Goal: Task Accomplishment & Management: Use online tool/utility

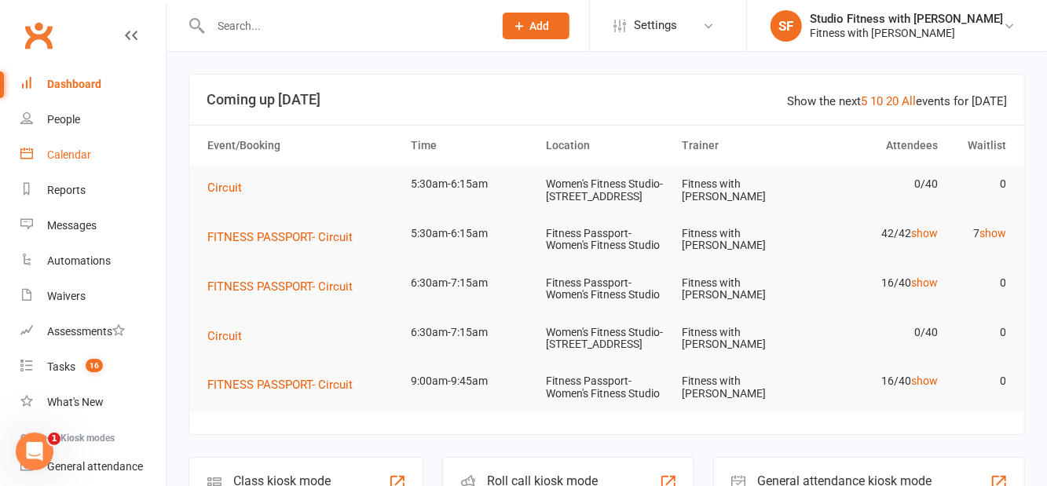
click at [74, 156] on div "Calendar" at bounding box center [69, 155] width 44 height 13
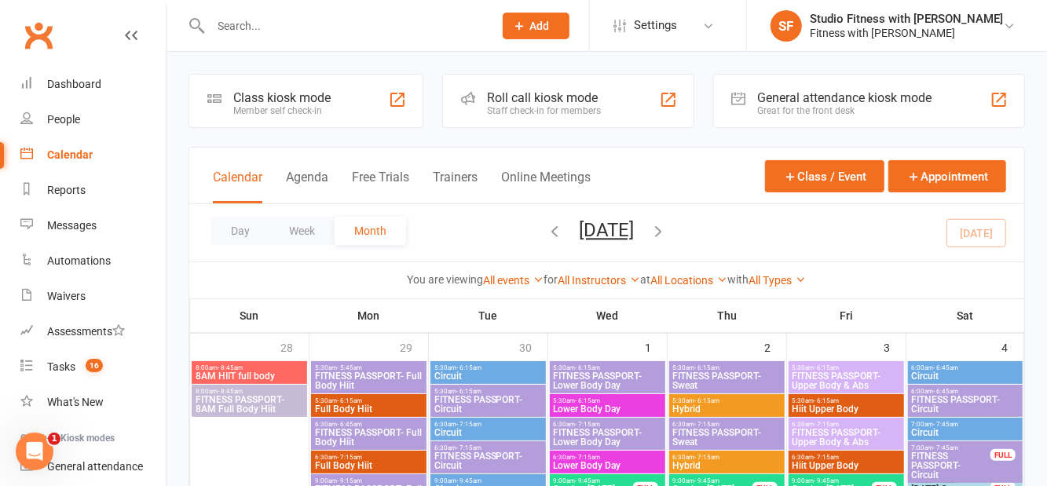
click at [276, 97] on div "Class kiosk mode" at bounding box center [281, 97] width 97 height 15
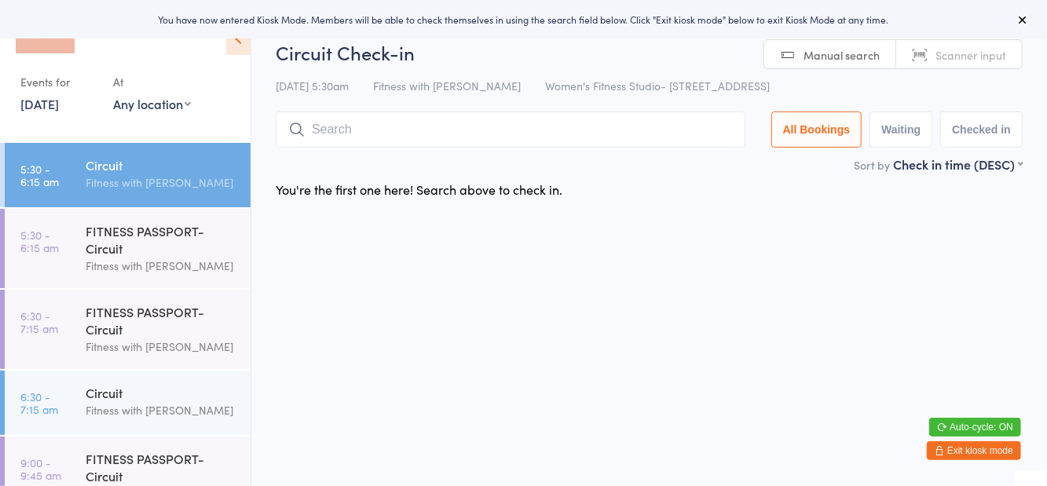
click at [170, 126] on div "Events for 14 Oct, 2025 14 Oct, 2025 October 2025 Sun Mon Tue Wed Thu Fri Sat 4…" at bounding box center [125, 65] width 251 height 131
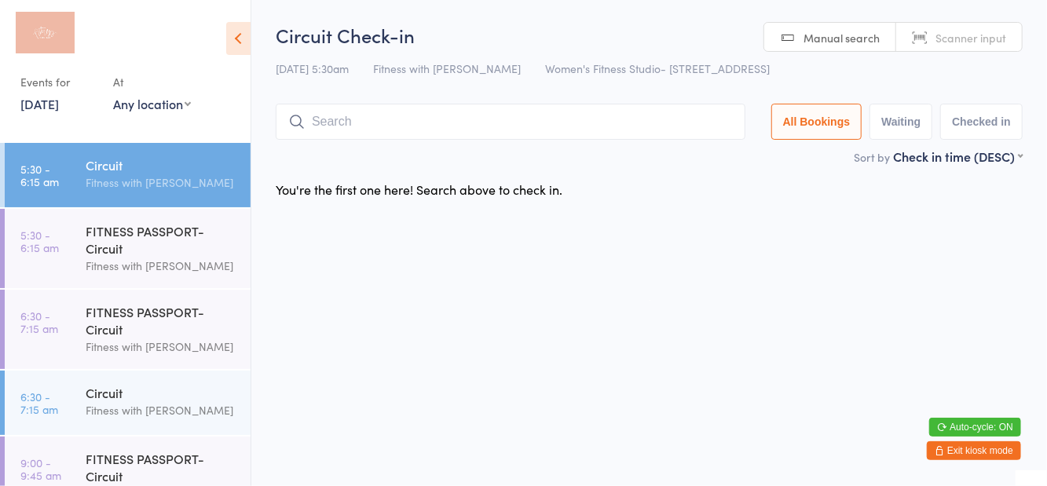
click at [181, 105] on select "Any location Women's Fitness Studio- 14 Madden Street, Aitkenvale Fitness Passp…" at bounding box center [152, 103] width 78 height 17
select select "1"
click at [113, 95] on select "Any location Women's Fitness Studio- 14 Madden Street, Aitkenvale Fitness Passp…" at bounding box center [152, 103] width 78 height 17
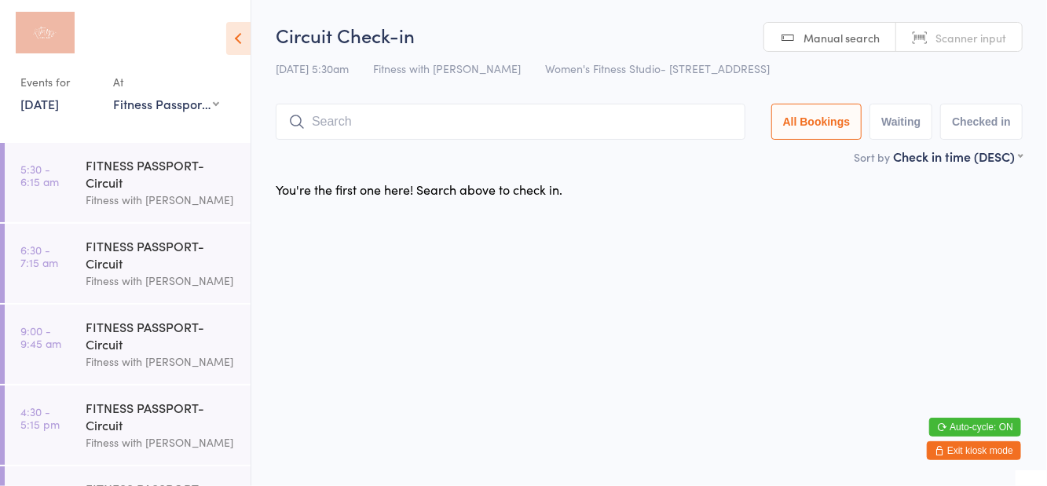
click at [134, 191] on div "Fitness with [PERSON_NAME]" at bounding box center [162, 200] width 152 height 18
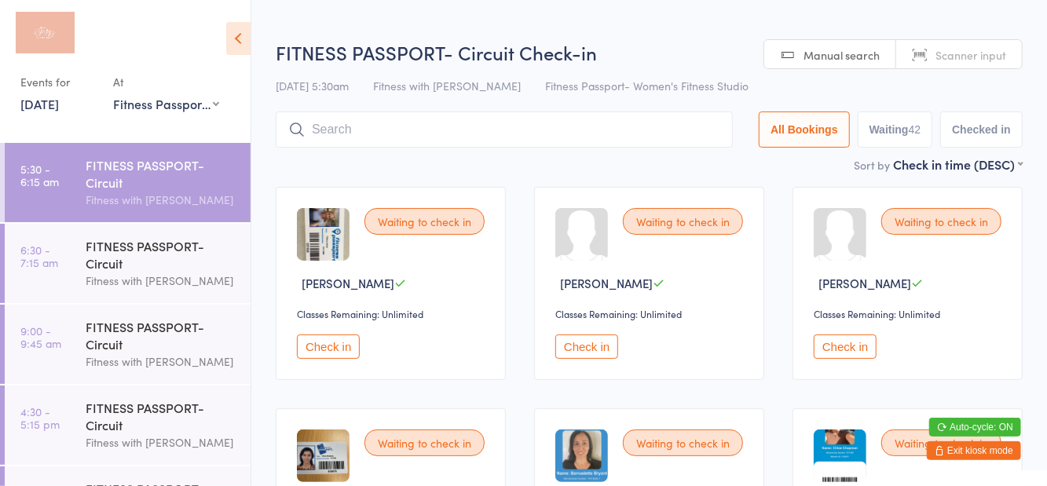
click at [236, 50] on icon at bounding box center [238, 38] width 24 height 33
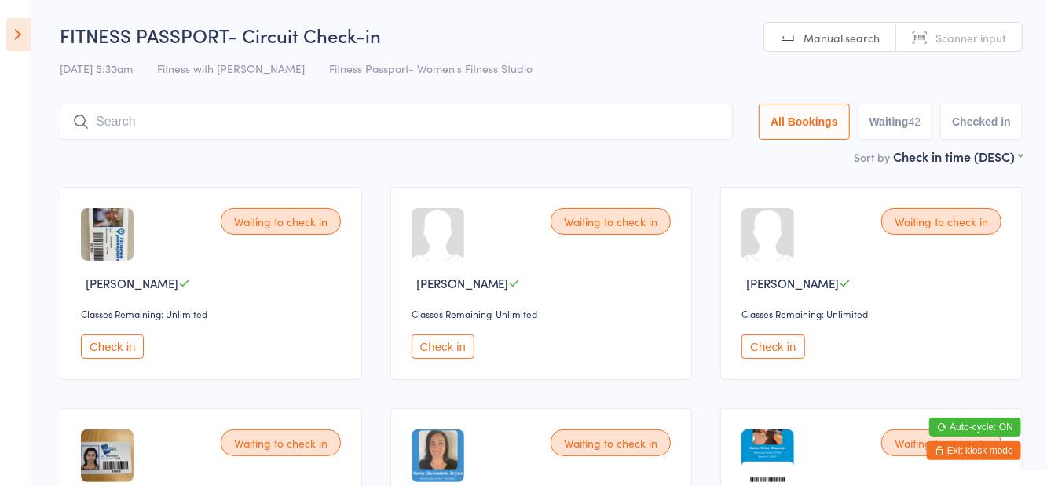
click at [894, 127] on button "Waiting 42" at bounding box center [895, 122] width 75 height 36
select select "0"
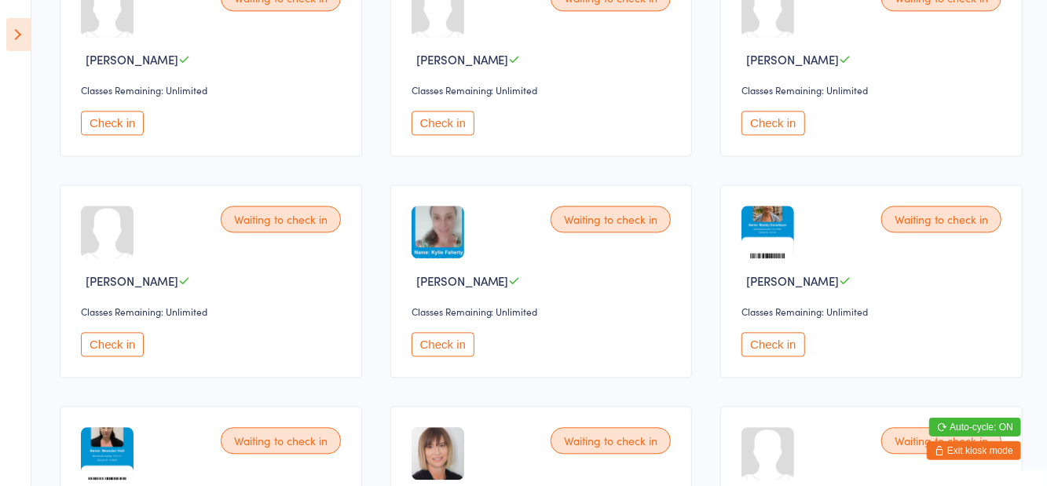
scroll to position [1777, 0]
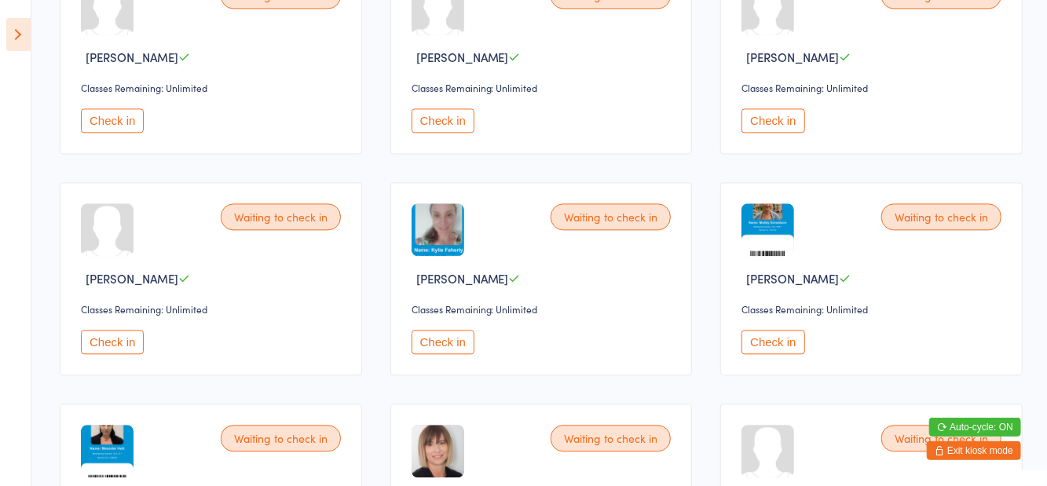
click at [445, 330] on button "Check in" at bounding box center [443, 342] width 63 height 24
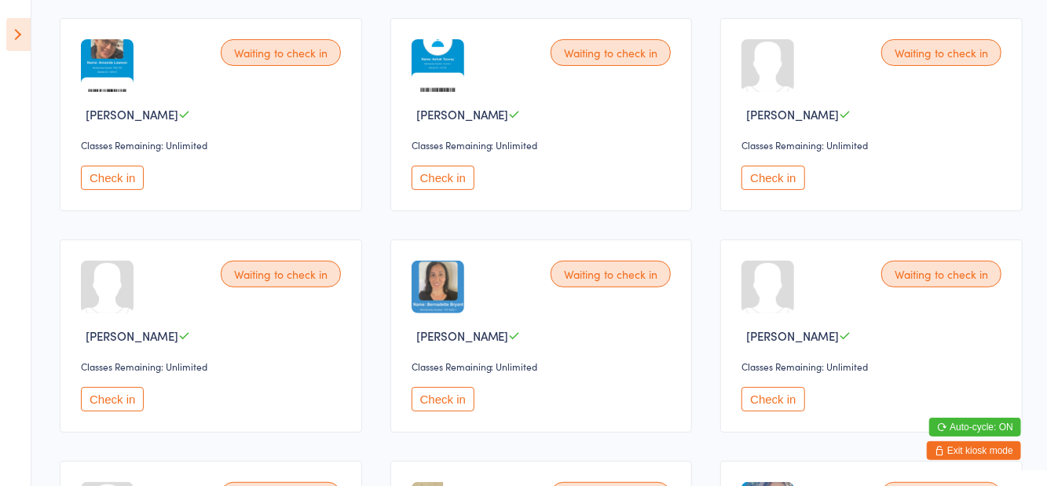
scroll to position [170, 0]
click at [130, 390] on button "Check in" at bounding box center [112, 399] width 63 height 24
click at [114, 404] on button "Check in" at bounding box center [112, 399] width 63 height 24
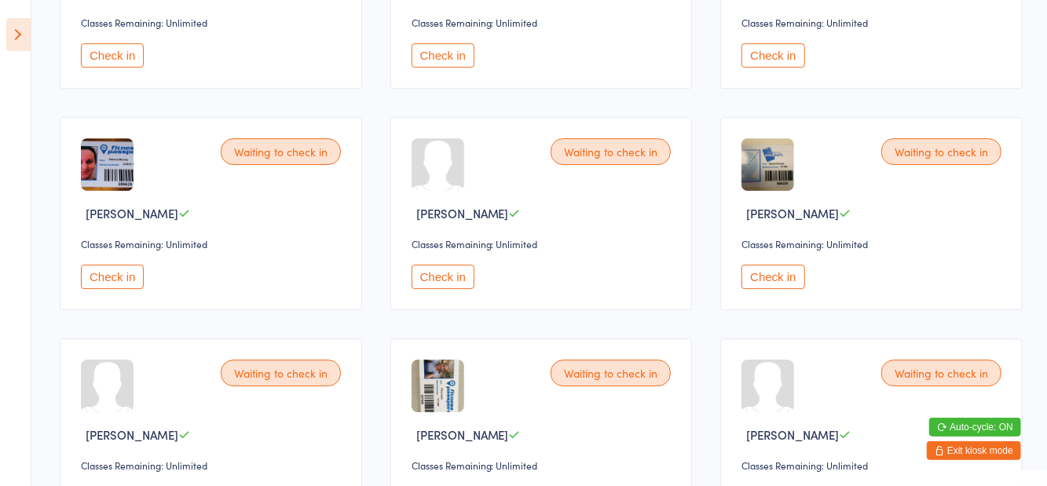
scroll to position [2509, 0]
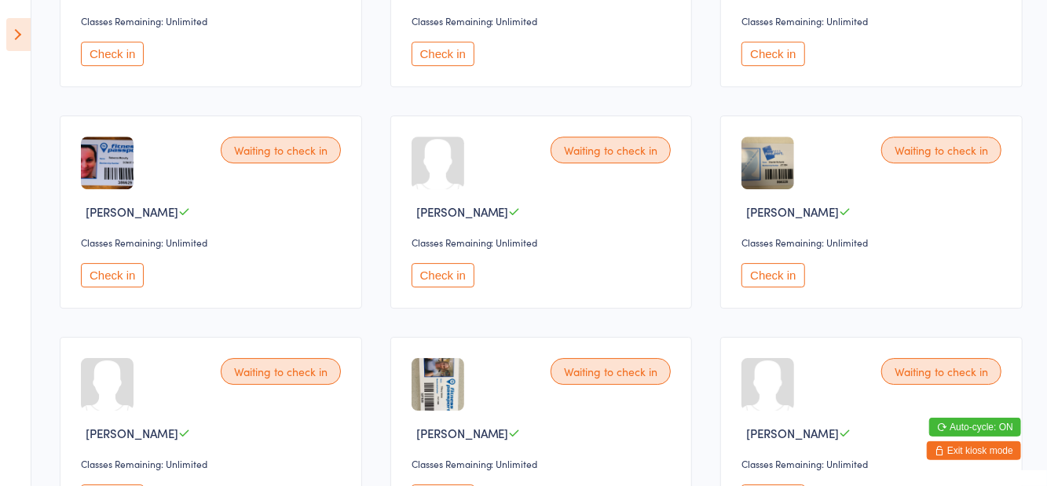
click at [112, 267] on button "Check in" at bounding box center [112, 275] width 63 height 24
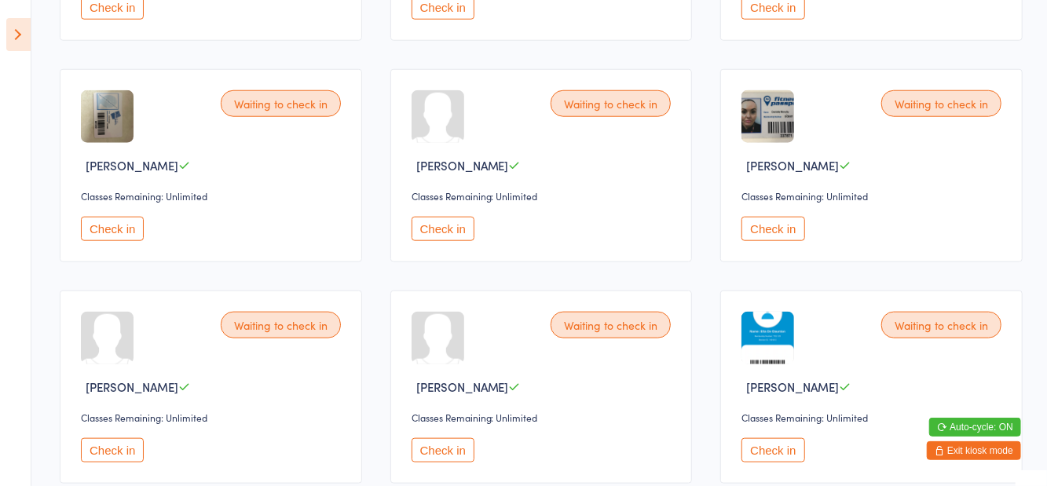
scroll to position [786, 0]
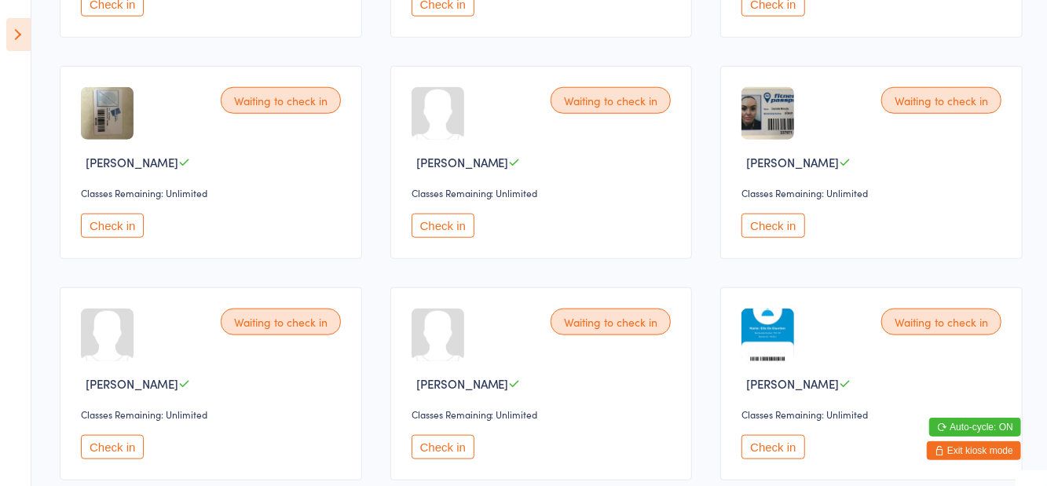
click at [765, 231] on button "Check in" at bounding box center [773, 226] width 63 height 24
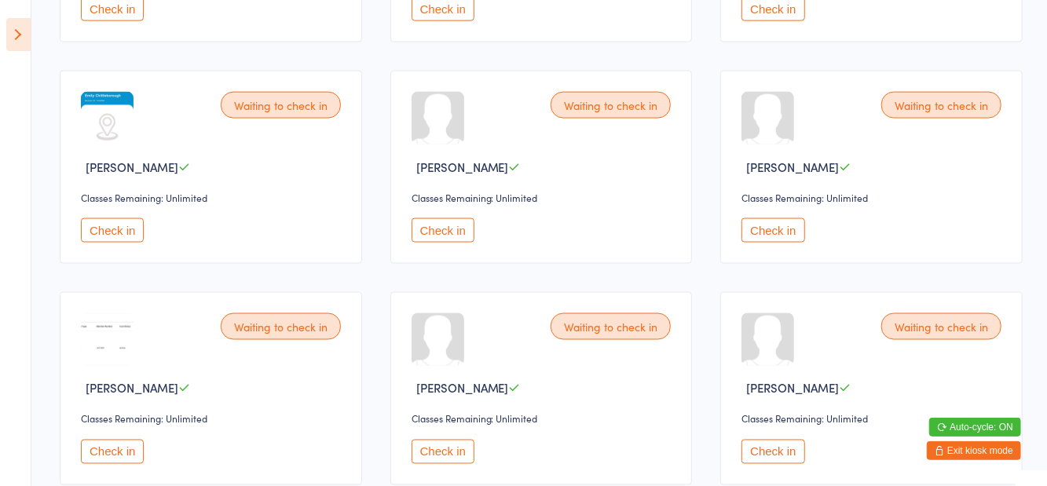
scroll to position [1230, 0]
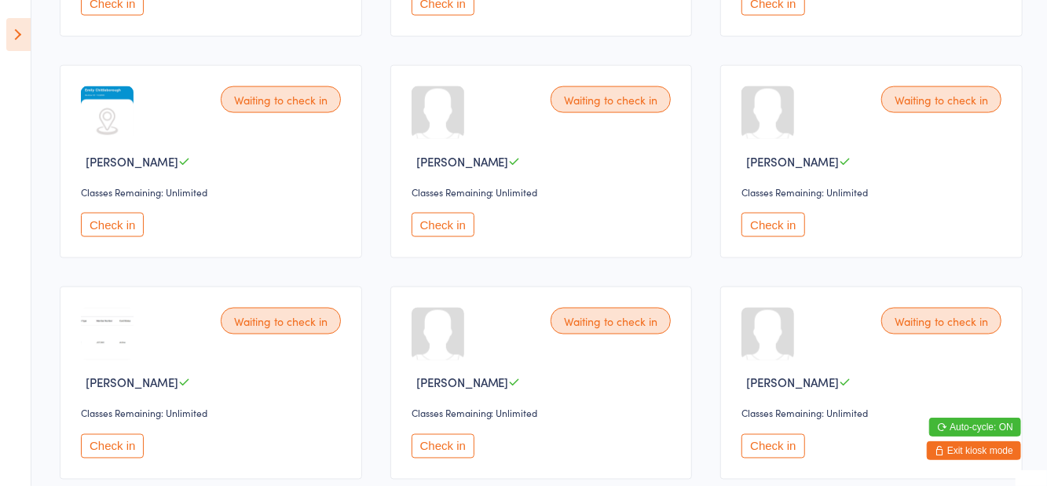
click at [416, 446] on button "Check in" at bounding box center [443, 447] width 63 height 24
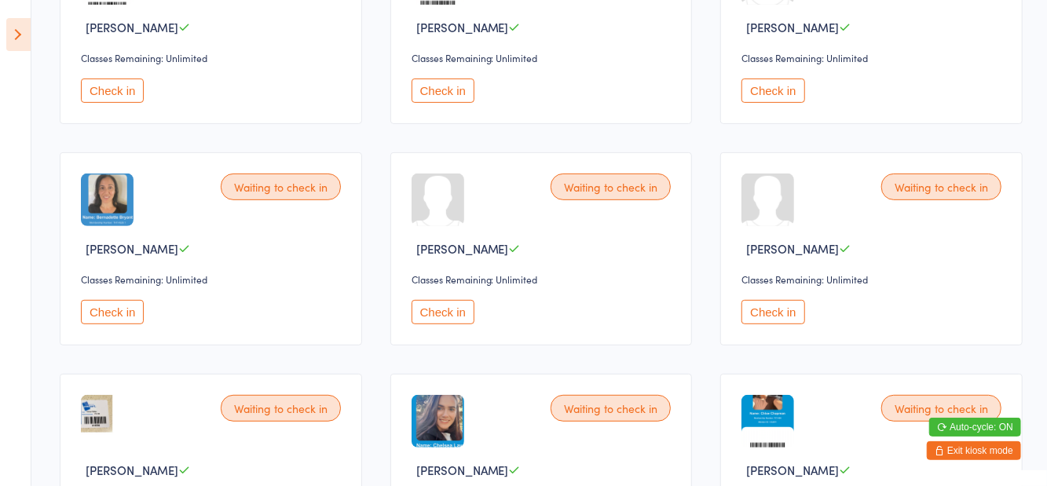
scroll to position [269, 0]
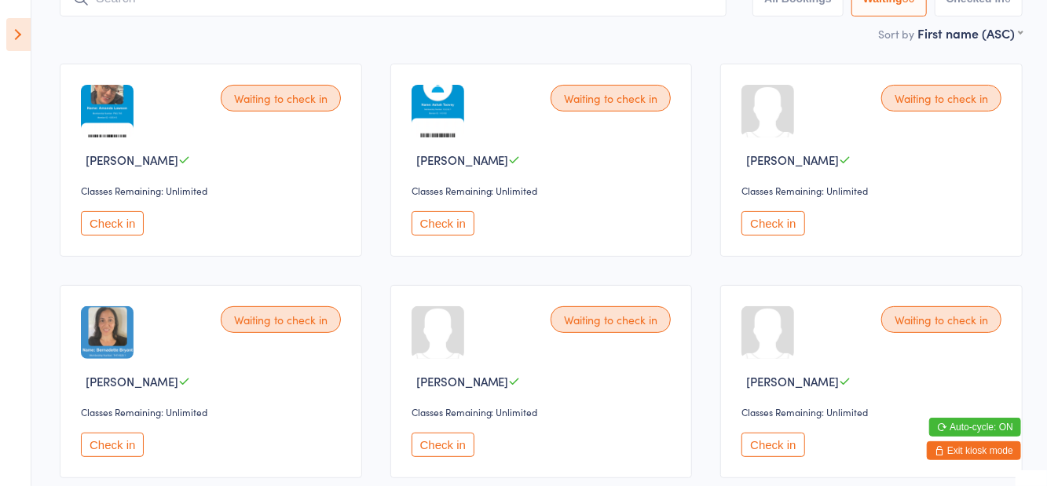
scroll to position [0, 0]
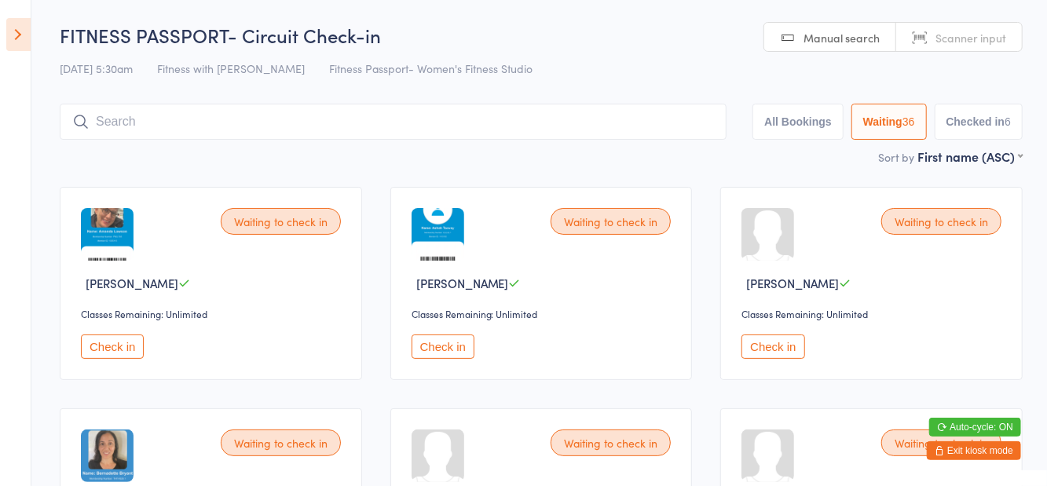
click at [123, 347] on button "Check in" at bounding box center [112, 347] width 63 height 24
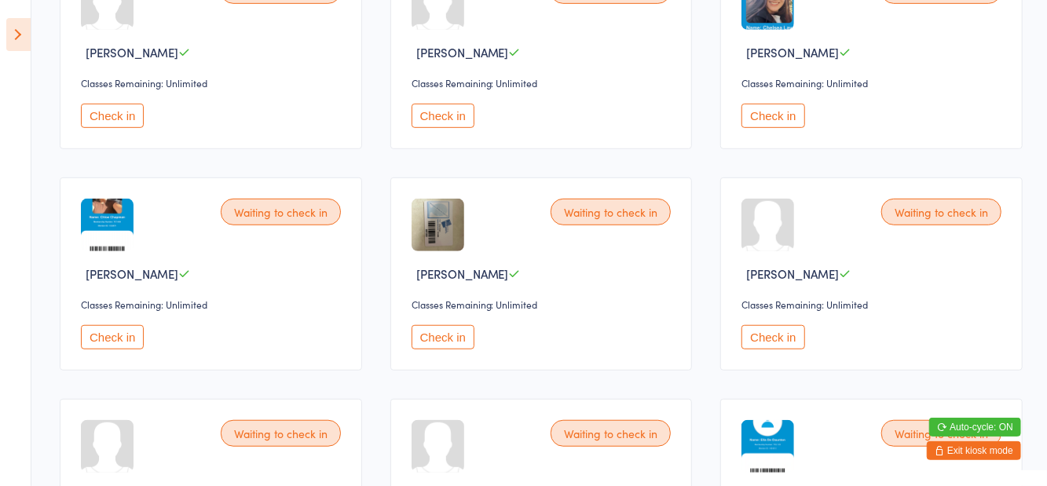
scroll to position [483, 0]
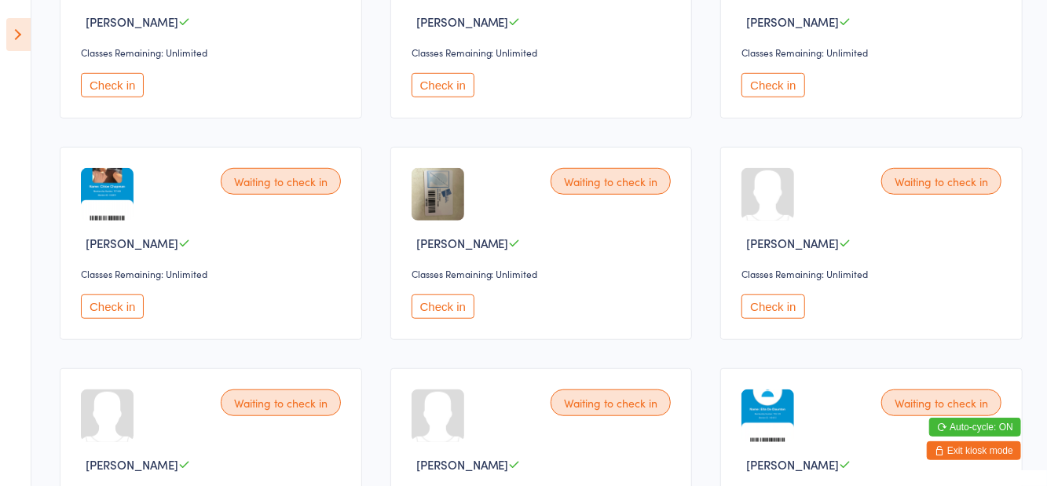
click at [777, 303] on button "Check in" at bounding box center [773, 307] width 63 height 24
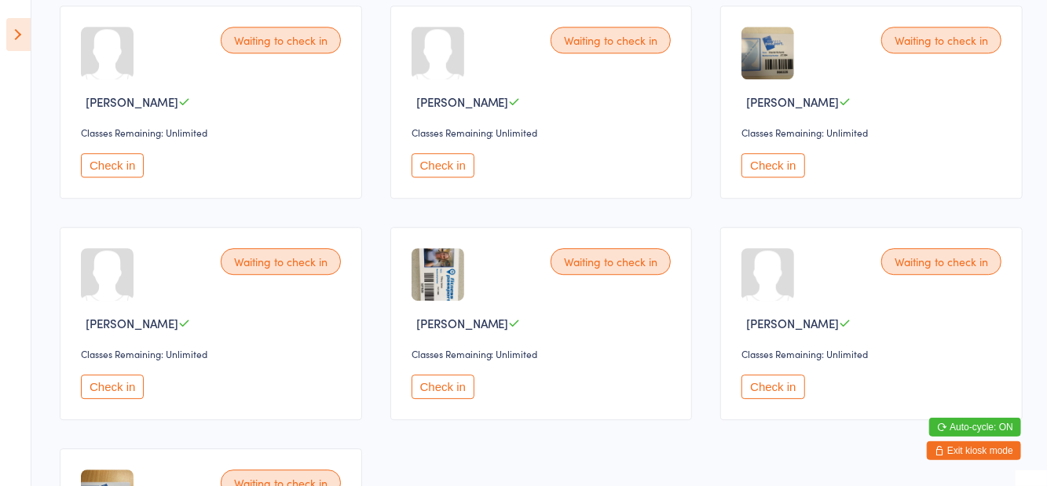
scroll to position [2175, 0]
click at [453, 165] on button "Check in" at bounding box center [443, 166] width 63 height 24
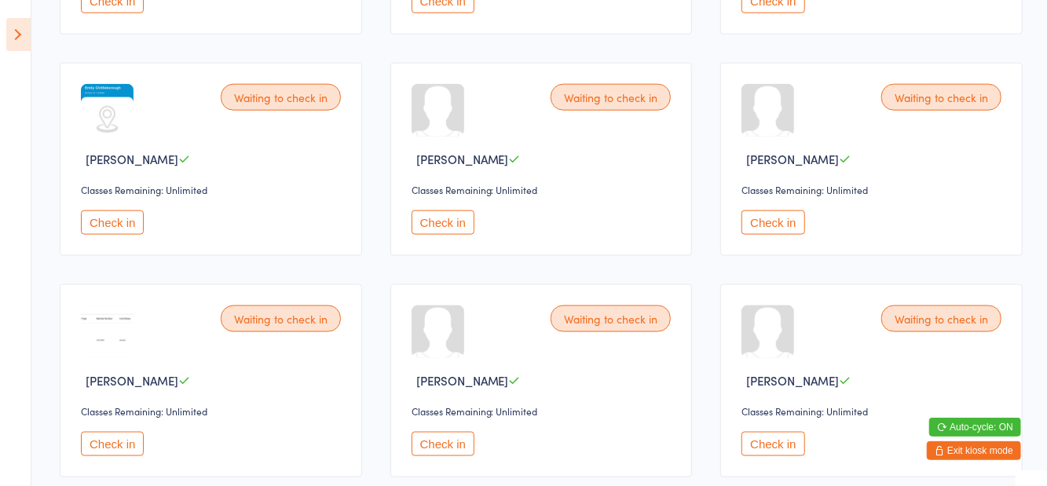
scroll to position [1012, 0]
click at [762, 436] on button "Check in" at bounding box center [773, 443] width 63 height 24
click at [113, 437] on button "Check in" at bounding box center [112, 443] width 63 height 24
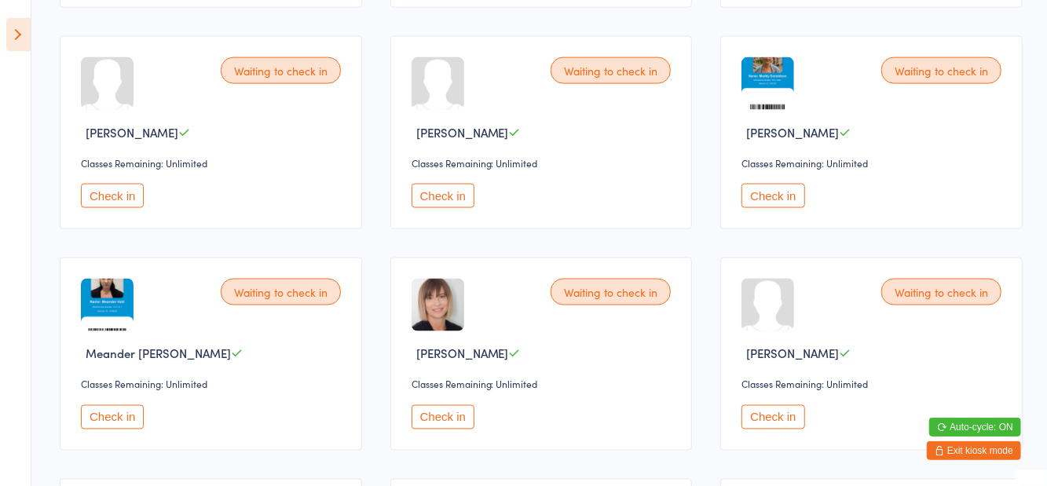
scroll to position [1280, 0]
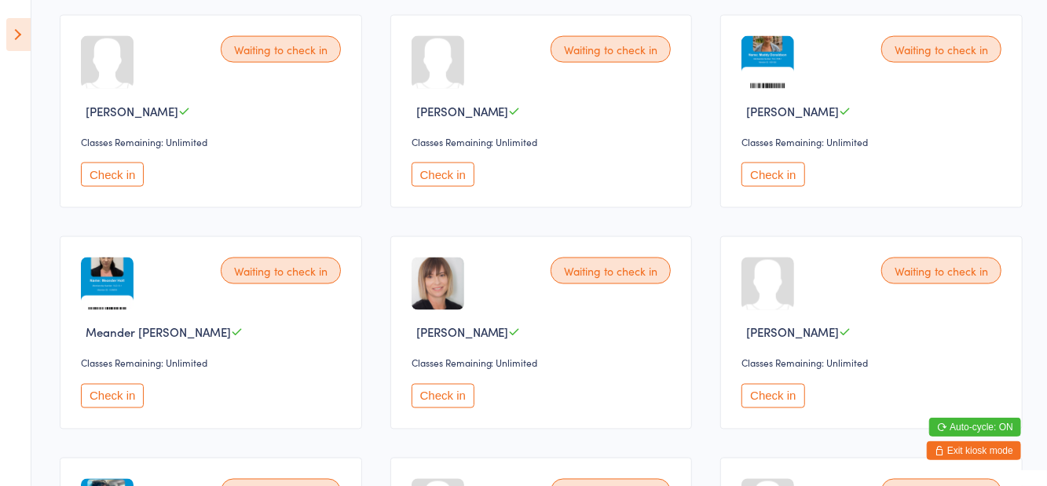
click at [99, 393] on button "Check in" at bounding box center [112, 396] width 63 height 24
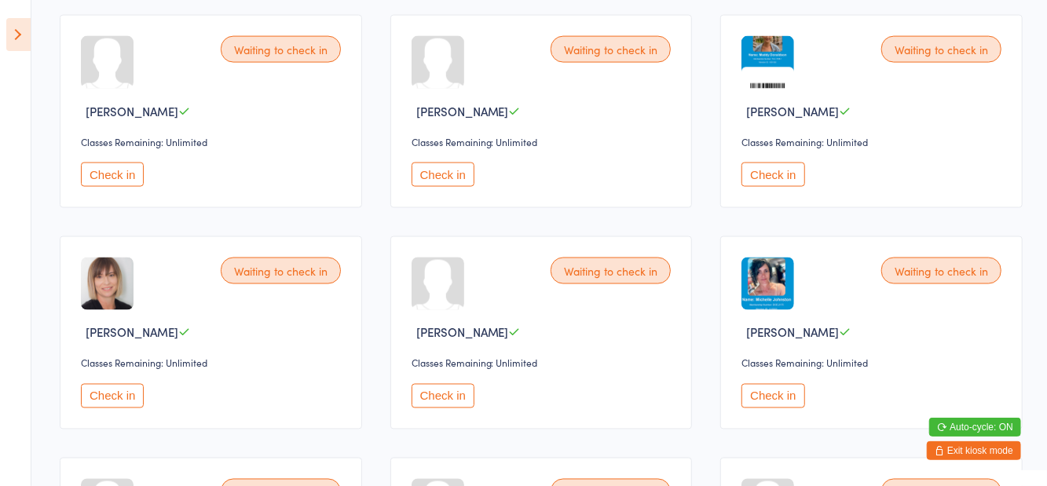
click at [754, 145] on div "Classes Remaining: Unlimited" at bounding box center [874, 141] width 265 height 13
click at [776, 167] on button "Check in" at bounding box center [773, 175] width 63 height 24
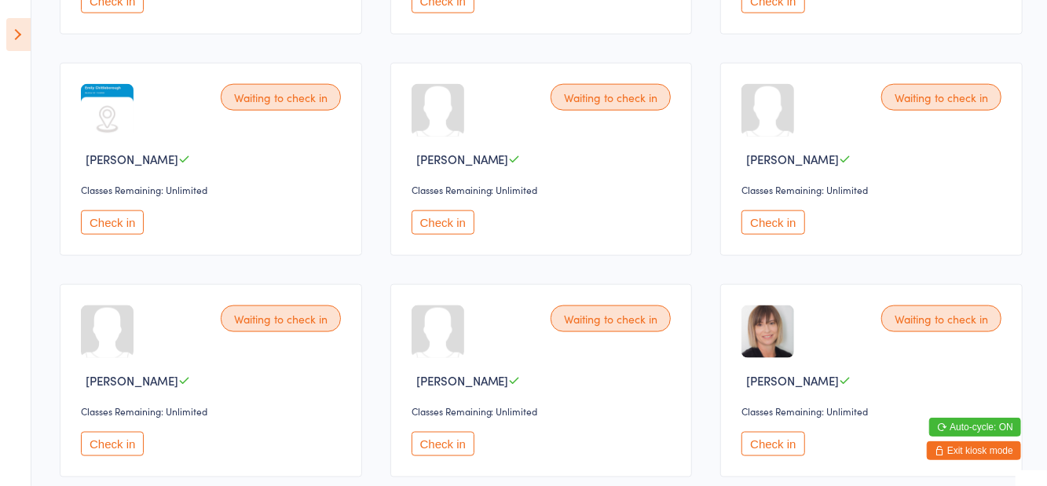
scroll to position [1011, 0]
click at [97, 220] on button "Check in" at bounding box center [112, 223] width 63 height 24
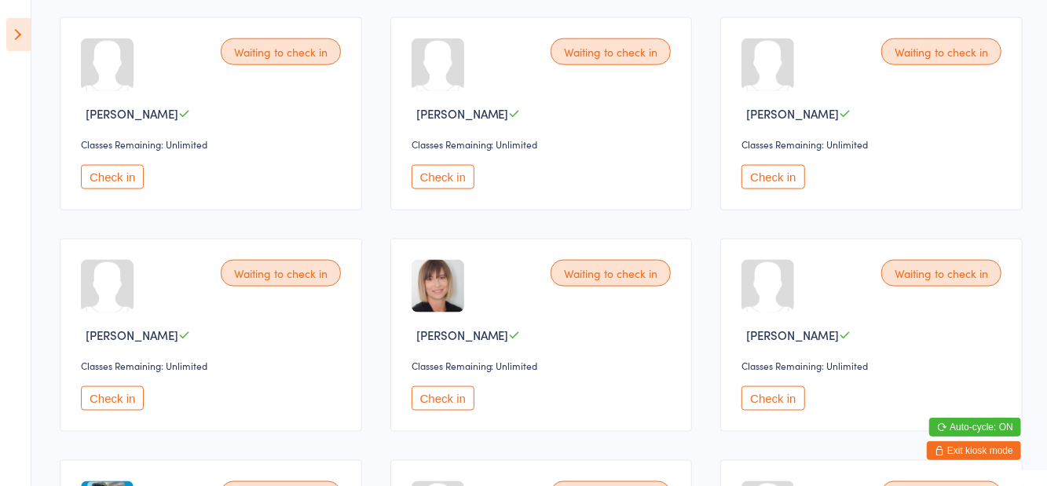
scroll to position [1034, 0]
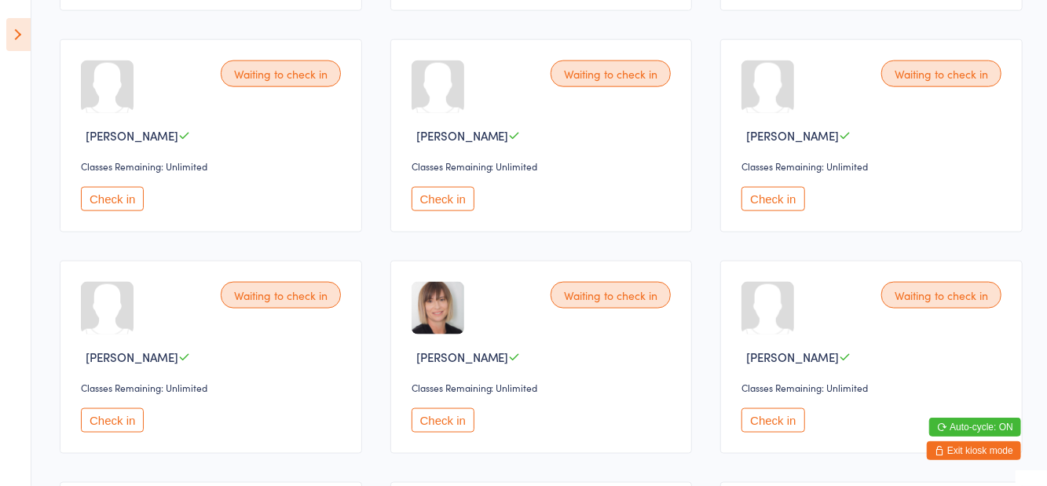
click at [775, 426] on button "Check in" at bounding box center [773, 421] width 63 height 24
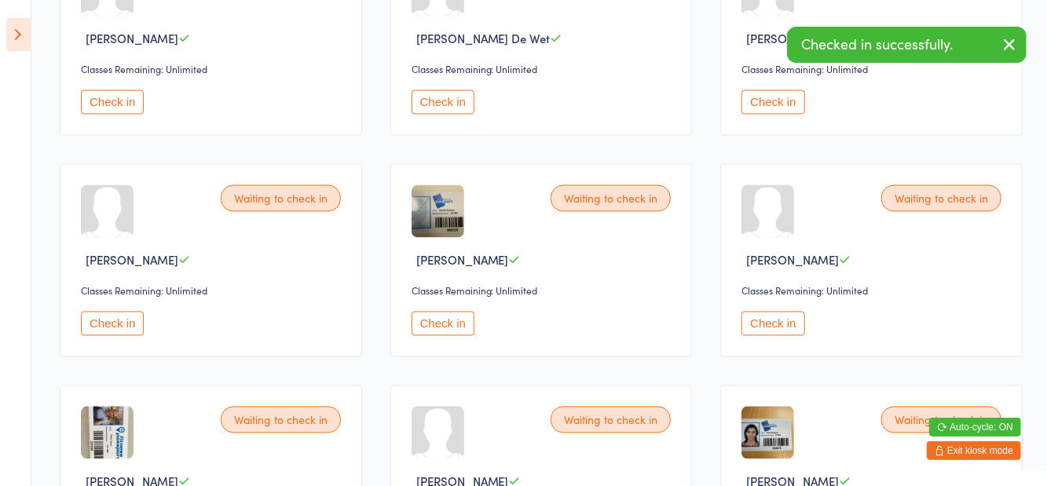
scroll to position [1694, 0]
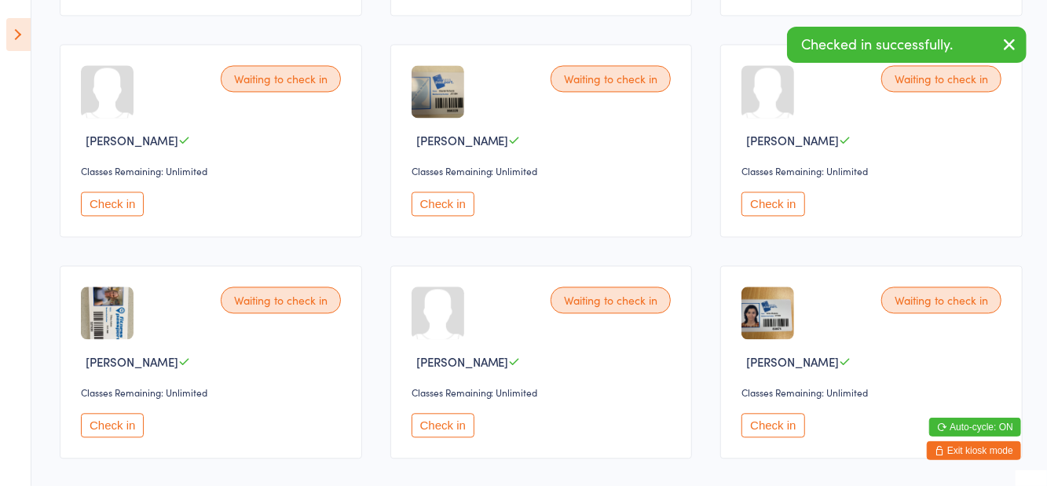
click at [776, 424] on button "Check in" at bounding box center [773, 425] width 63 height 24
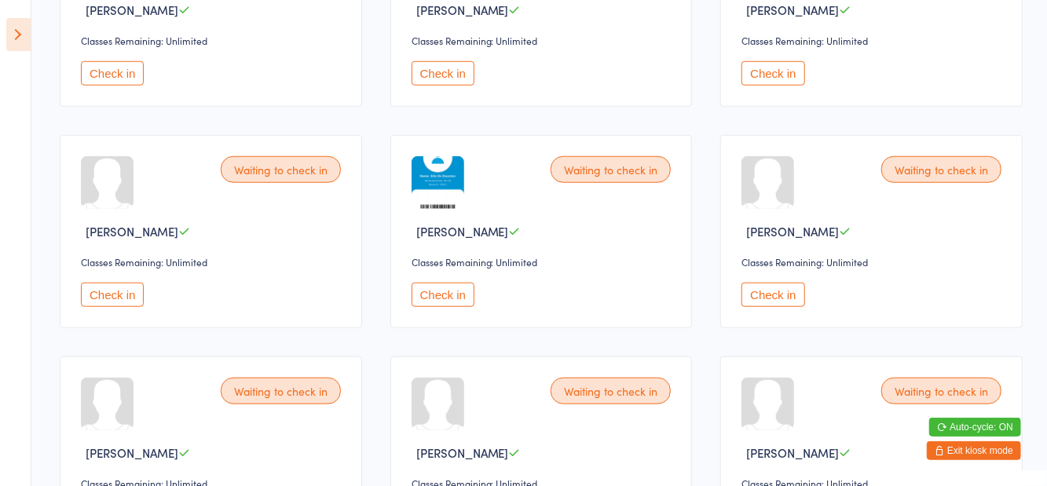
scroll to position [721, 0]
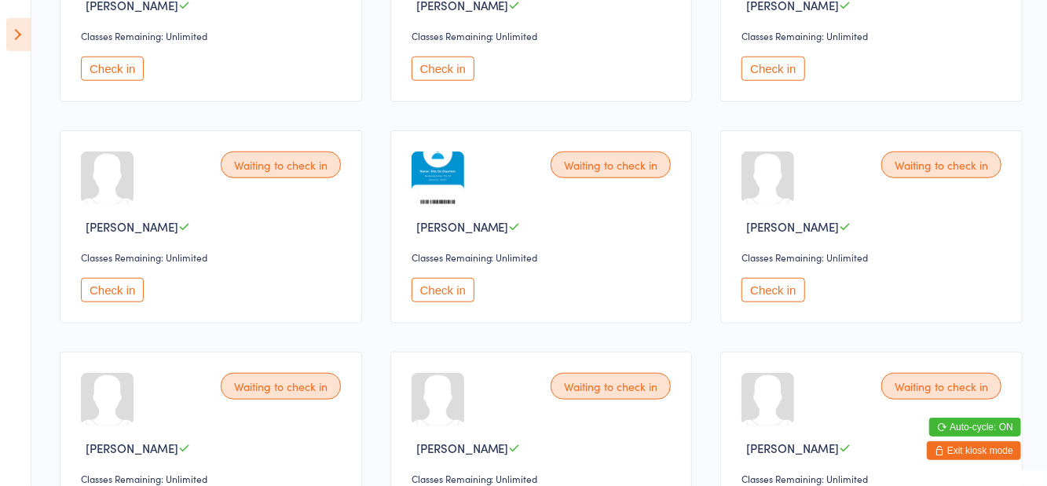
click at [429, 296] on button "Check in" at bounding box center [443, 290] width 63 height 24
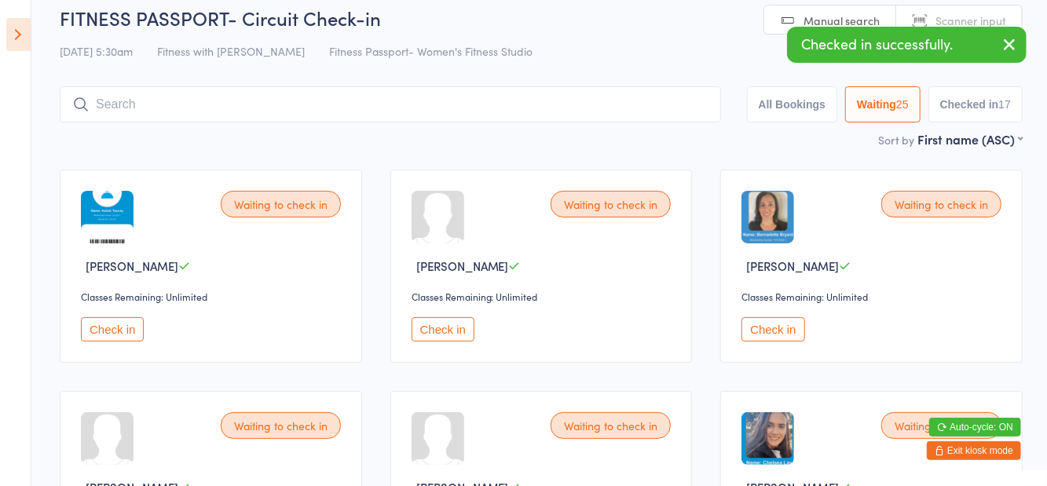
scroll to position [0, 0]
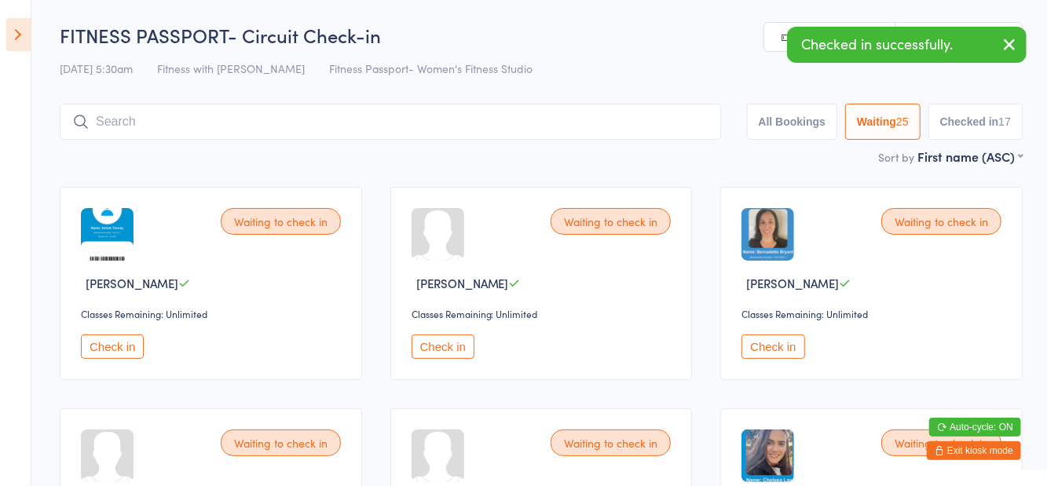
click at [440, 356] on button "Check in" at bounding box center [443, 347] width 63 height 24
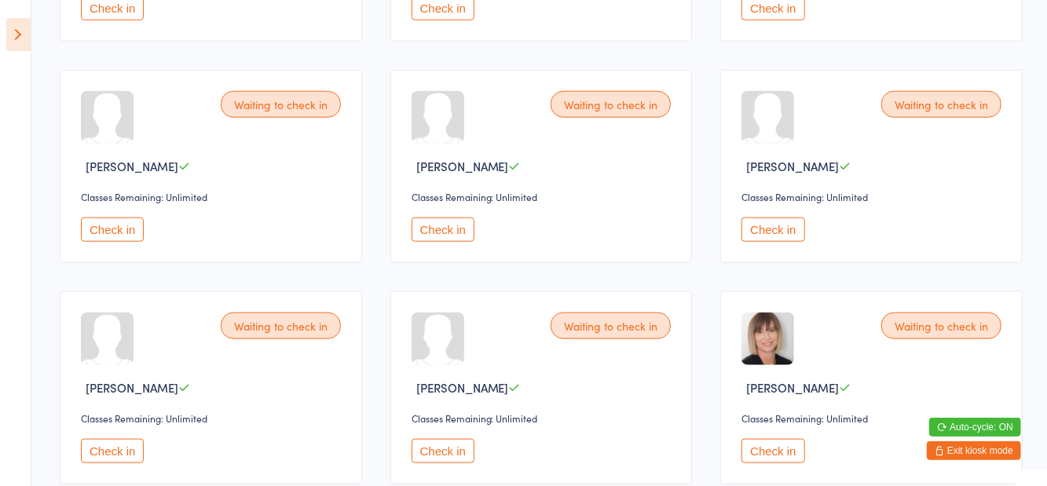
scroll to position [783, 0]
click at [120, 439] on button "Check in" at bounding box center [112, 450] width 63 height 24
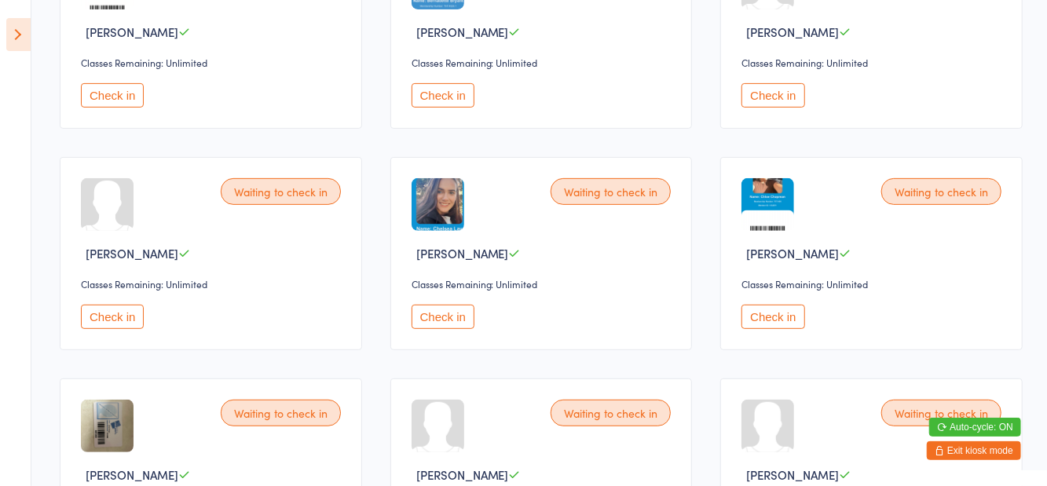
scroll to position [250, 0]
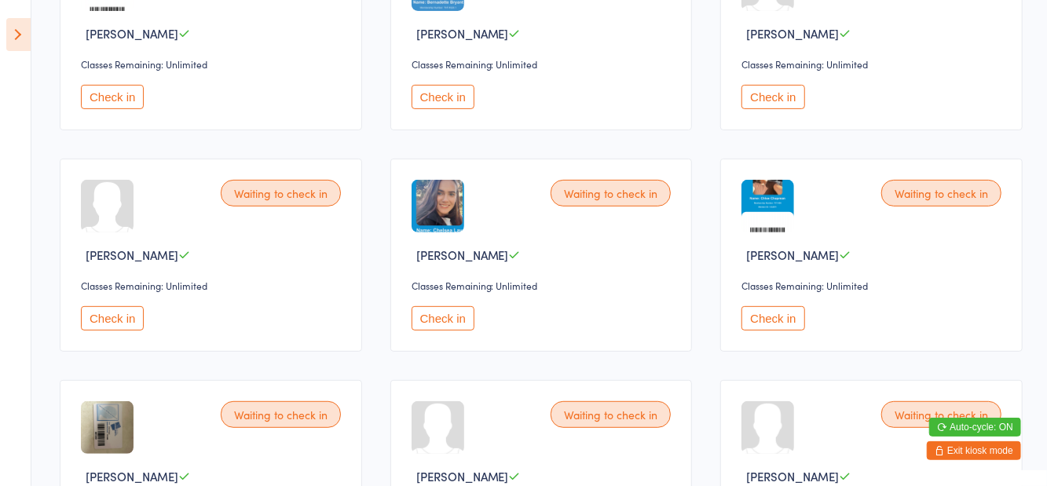
click at [445, 324] on button "Check in" at bounding box center [443, 318] width 63 height 24
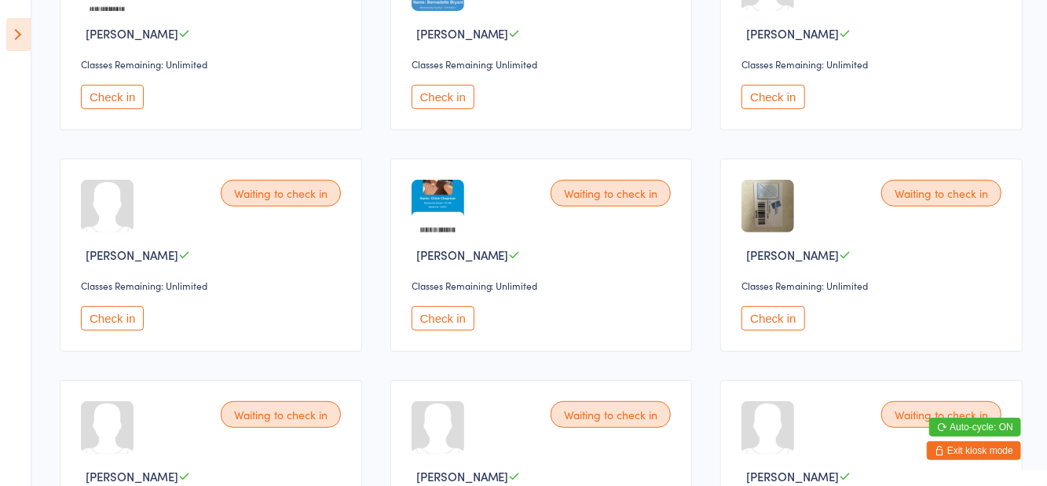
click at [772, 97] on button "Check in" at bounding box center [773, 97] width 63 height 24
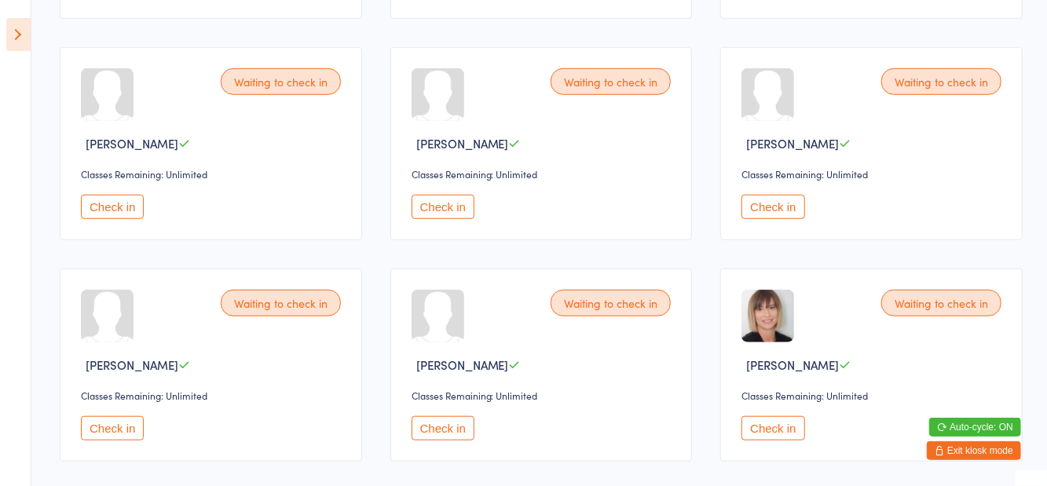
scroll to position [630, 0]
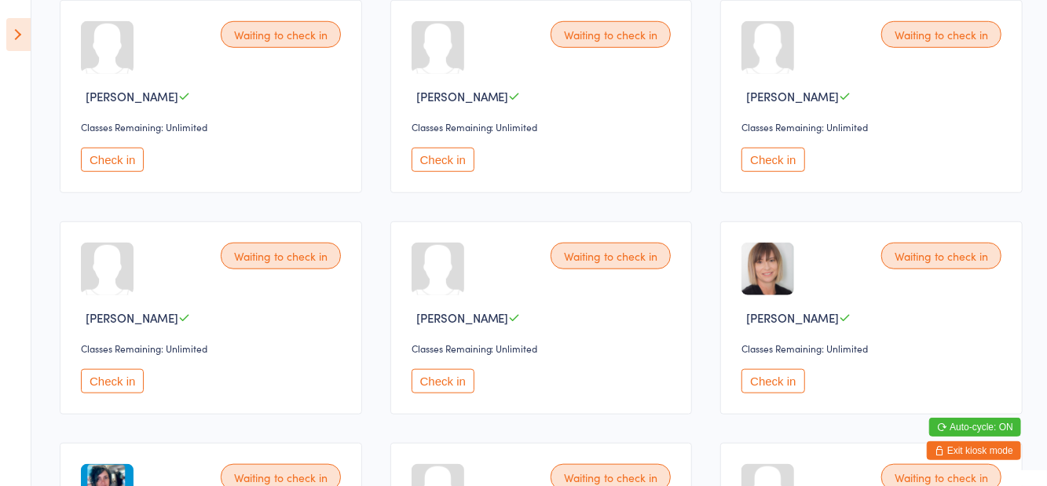
click at [449, 374] on button "Check in" at bounding box center [443, 381] width 63 height 24
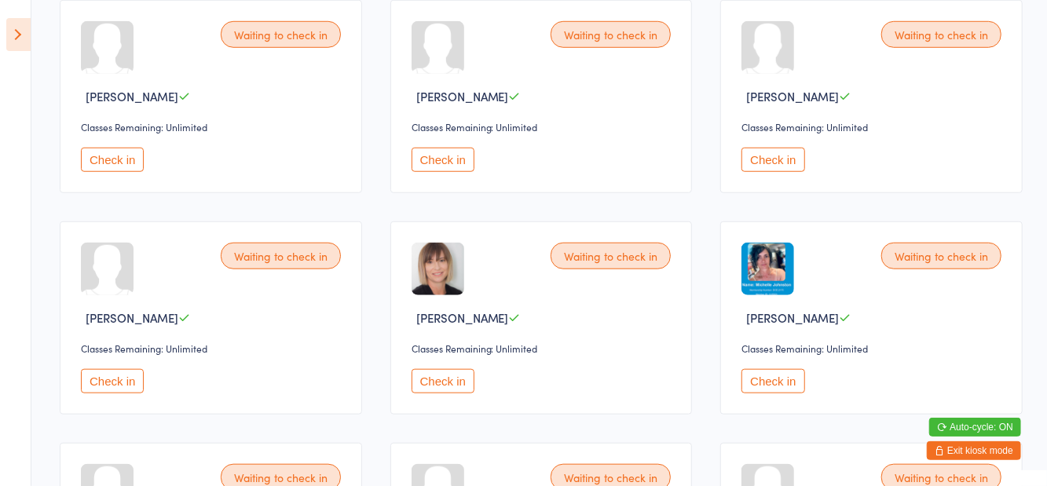
click at [442, 167] on button "Check in" at bounding box center [443, 160] width 63 height 24
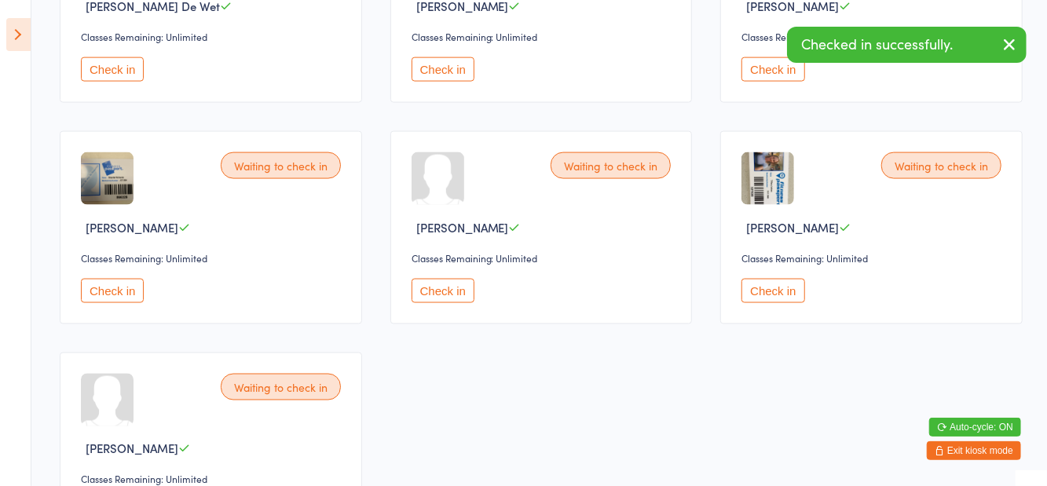
scroll to position [1253, 0]
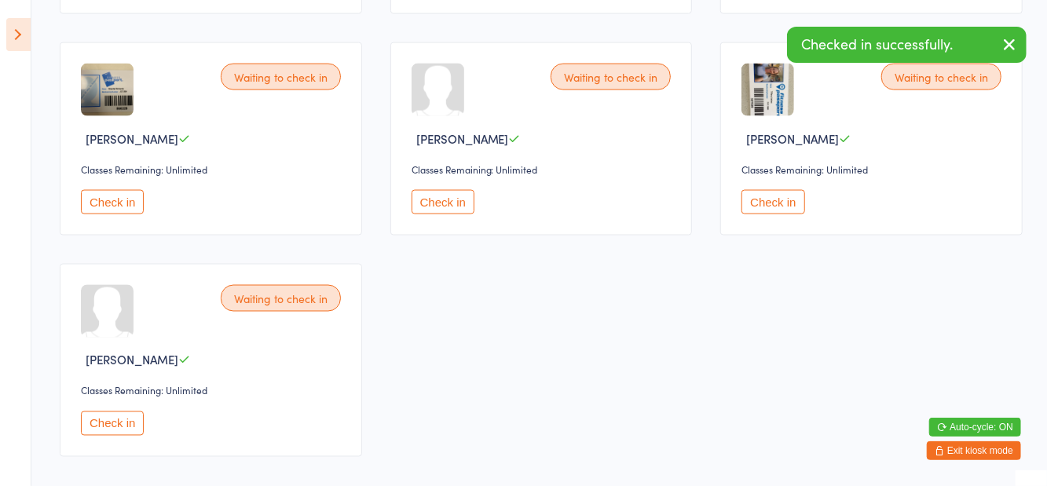
click at [121, 417] on button "Check in" at bounding box center [112, 424] width 63 height 24
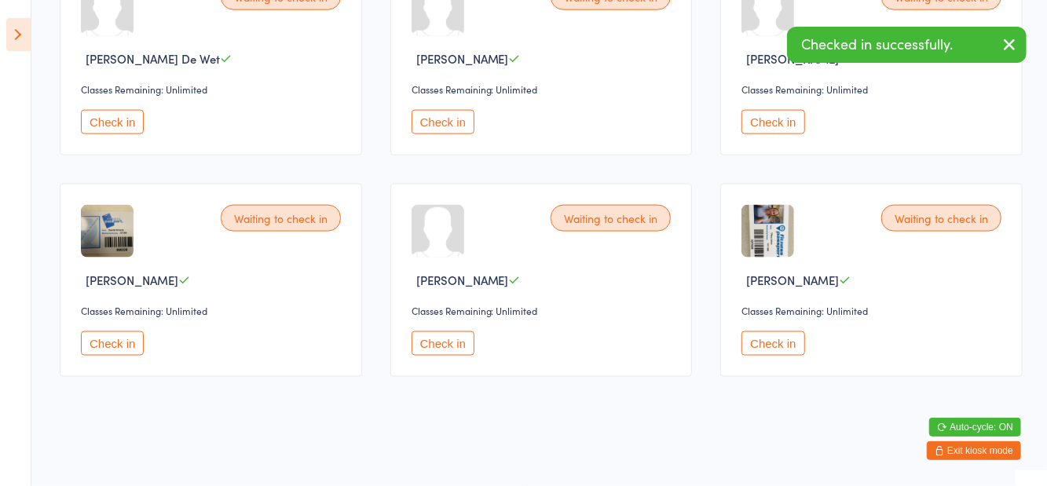
scroll to position [1032, 0]
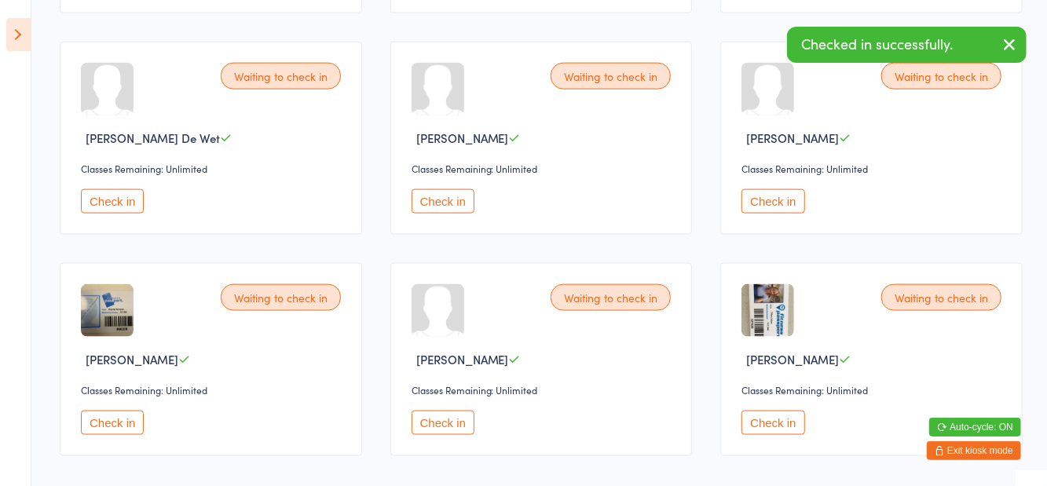
click at [787, 209] on button "Check in" at bounding box center [773, 201] width 63 height 24
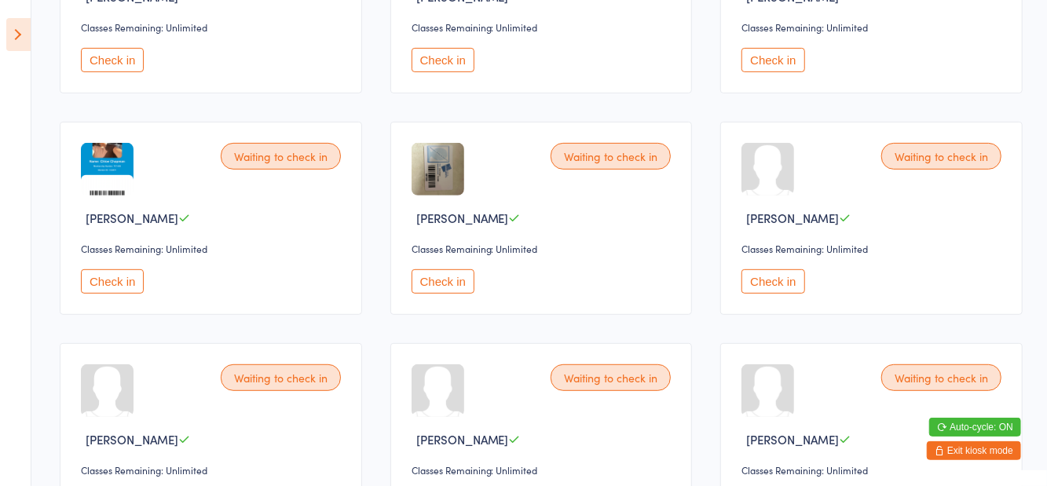
scroll to position [244, 0]
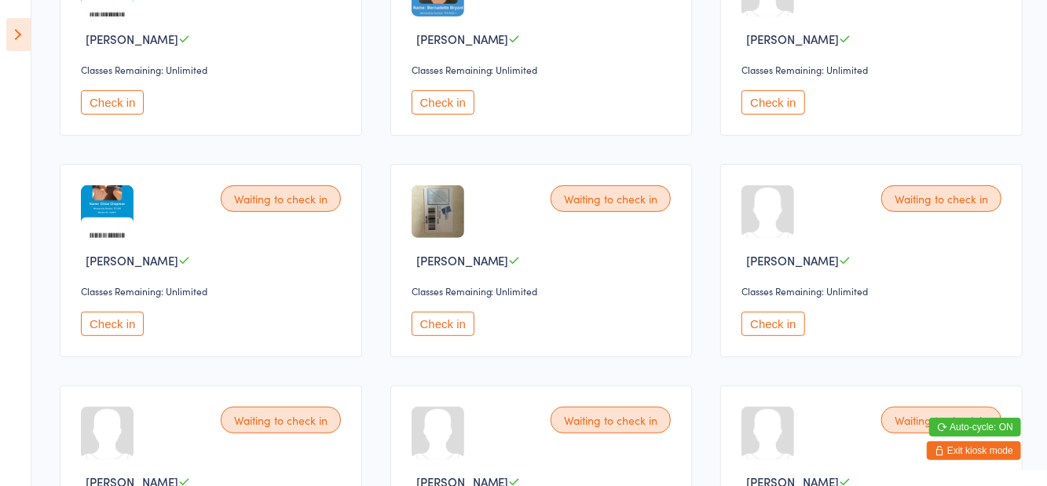
click at [437, 322] on button "Check in" at bounding box center [443, 324] width 63 height 24
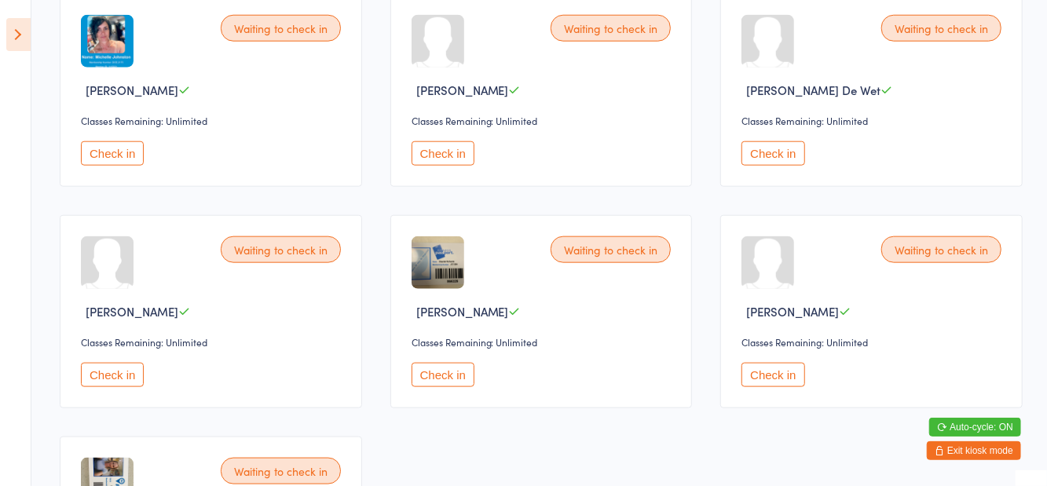
scroll to position [860, 0]
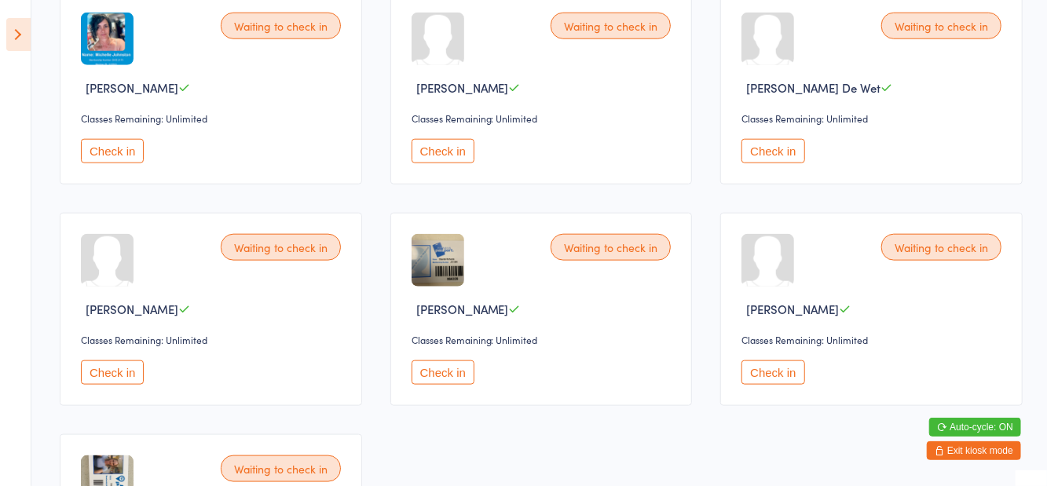
click at [764, 367] on button "Check in" at bounding box center [773, 373] width 63 height 24
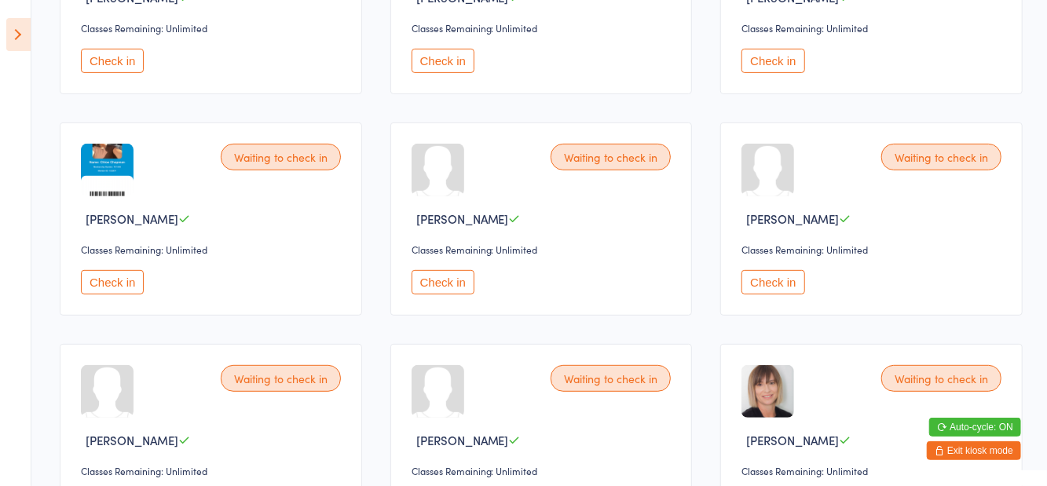
scroll to position [291, 0]
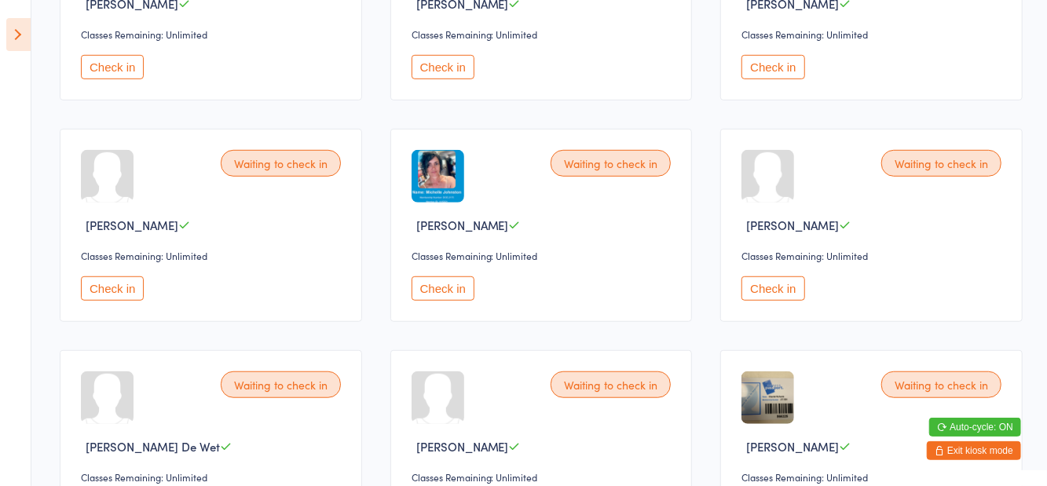
scroll to position [811, 0]
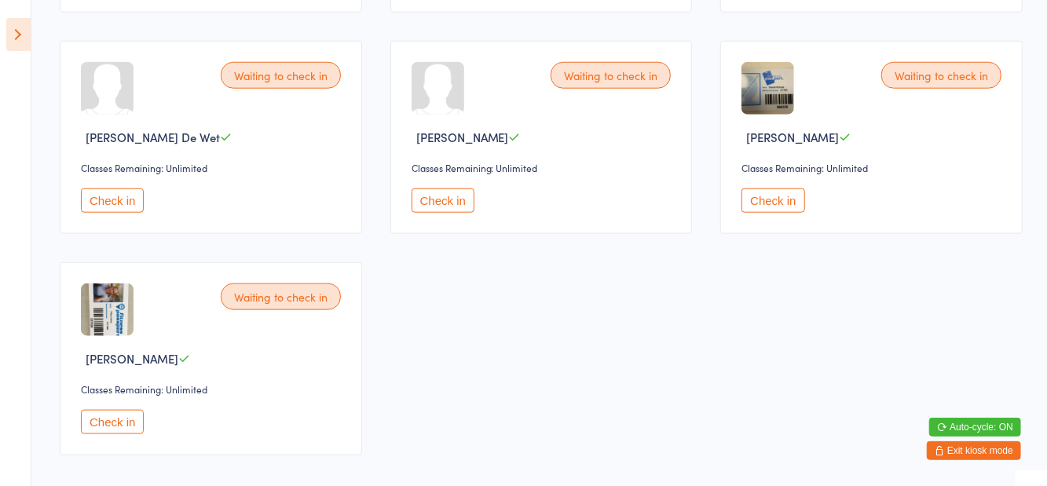
click at [121, 427] on button "Check in" at bounding box center [112, 422] width 63 height 24
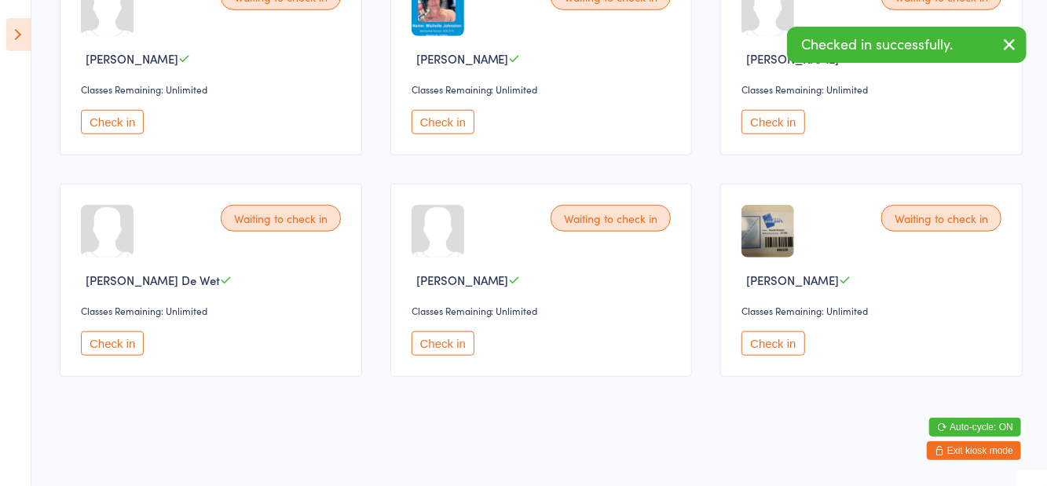
scroll to position [590, 0]
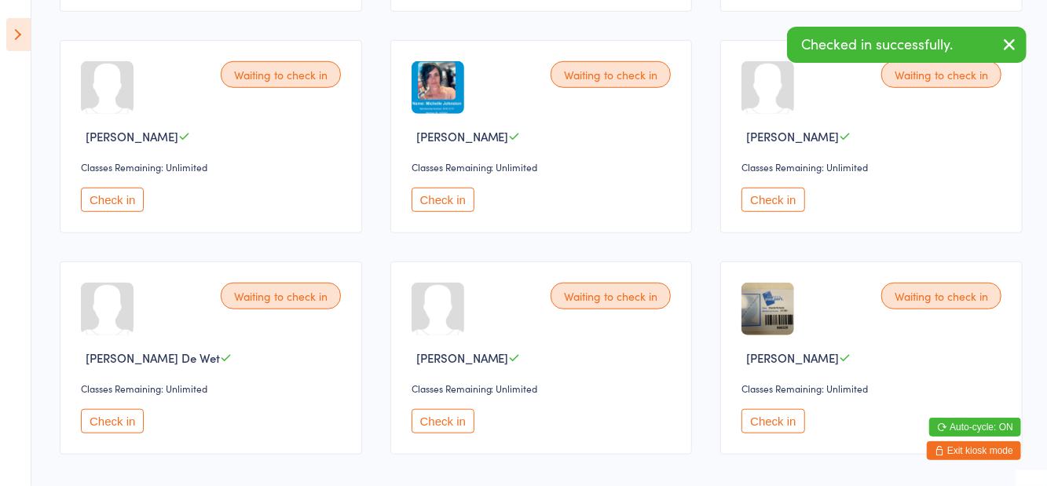
click at [438, 201] on button "Check in" at bounding box center [443, 200] width 63 height 24
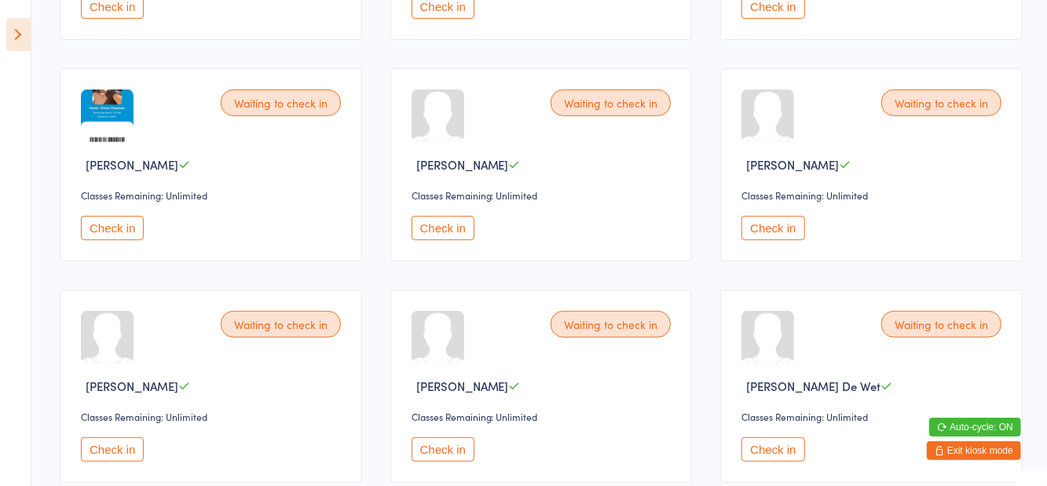
scroll to position [357, 0]
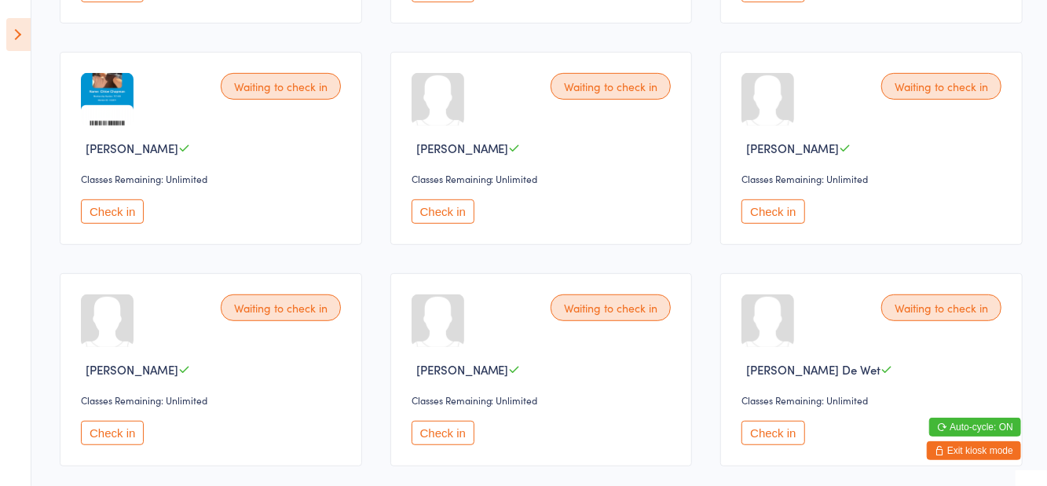
click at [448, 426] on button "Check in" at bounding box center [443, 433] width 63 height 24
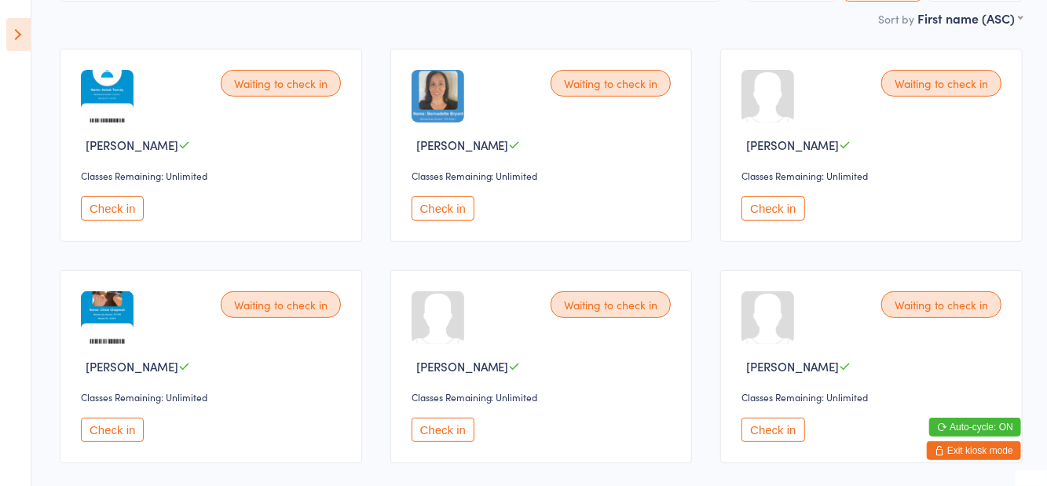
scroll to position [0, 0]
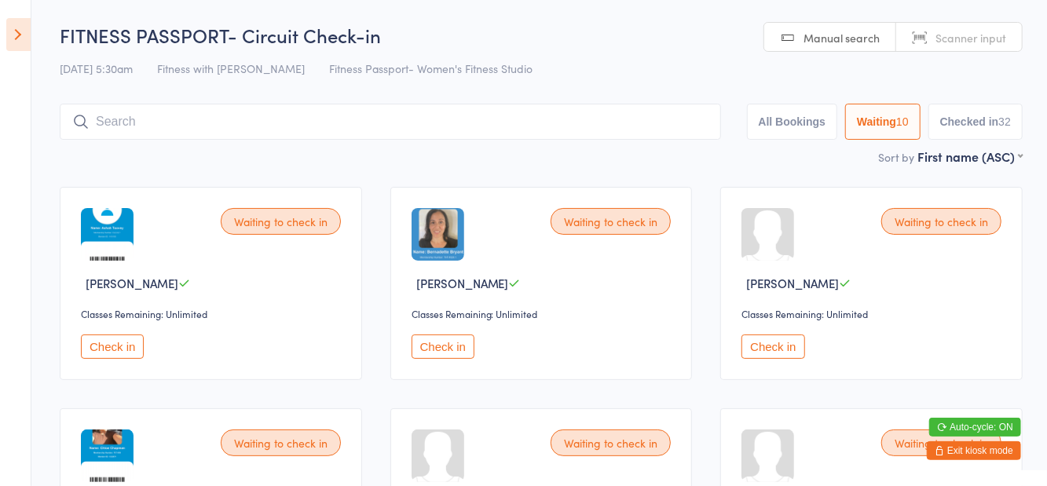
click at [97, 357] on button "Check in" at bounding box center [112, 347] width 63 height 24
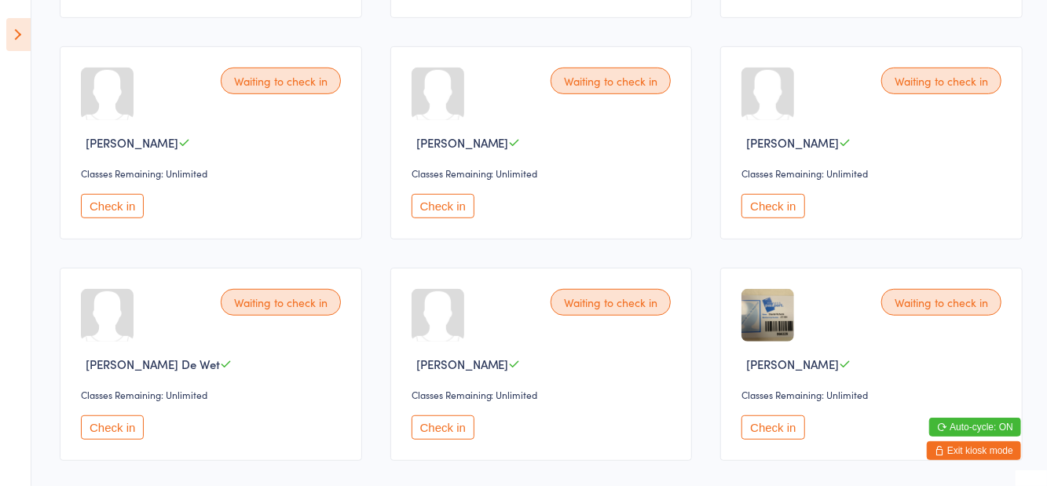
scroll to position [335, 0]
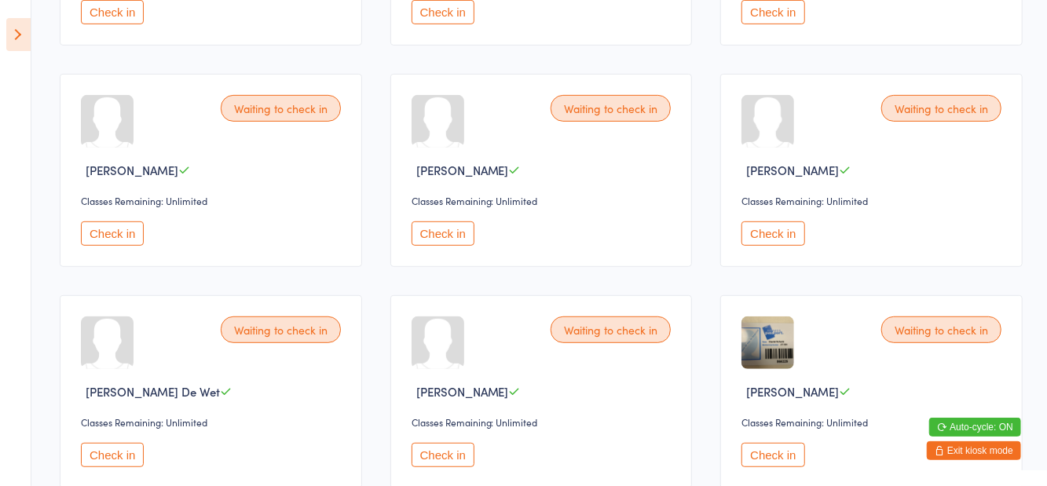
click at [464, 244] on button "Check in" at bounding box center [443, 234] width 63 height 24
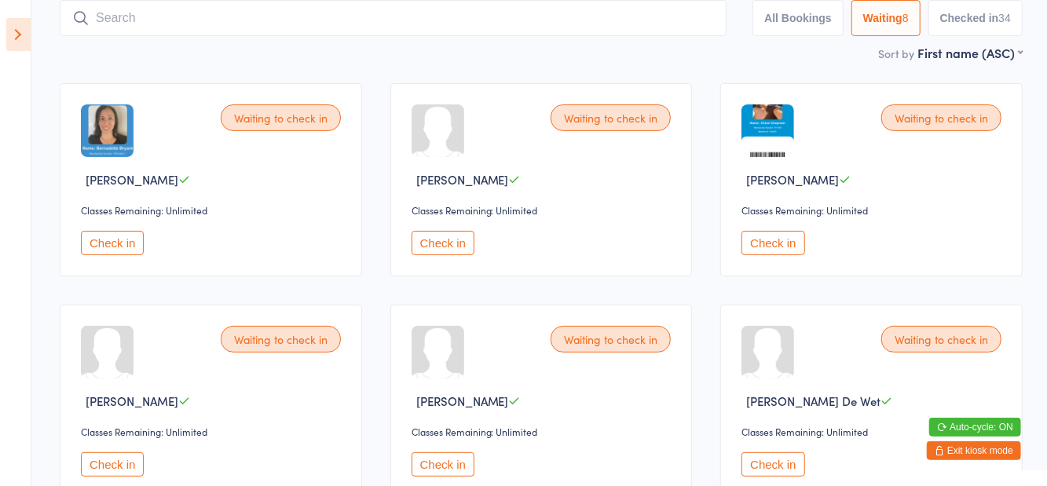
scroll to position [103, 0]
click at [758, 237] on button "Check in" at bounding box center [773, 244] width 63 height 24
click at [108, 238] on button "Check in" at bounding box center [112, 244] width 63 height 24
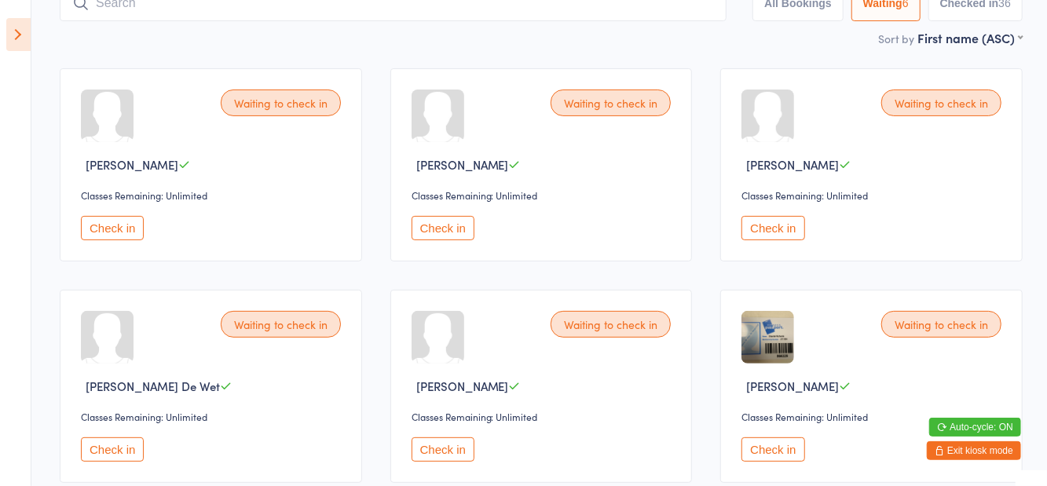
scroll to position [149, 0]
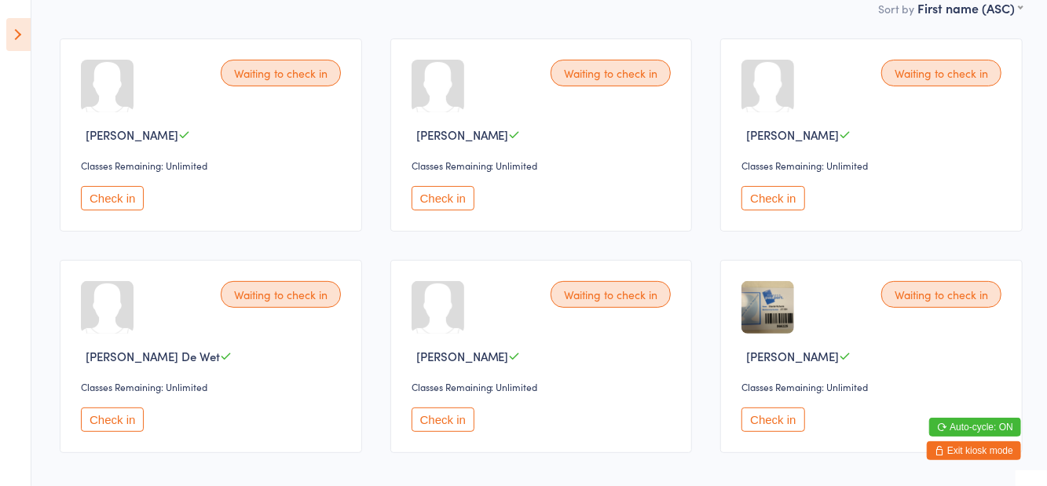
click at [116, 428] on button "Check in" at bounding box center [112, 420] width 63 height 24
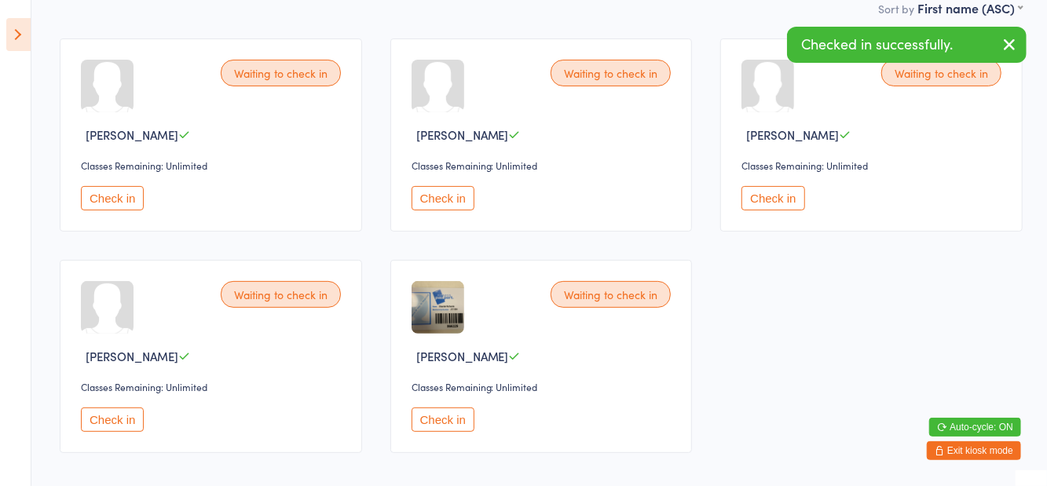
click at [129, 420] on button "Check in" at bounding box center [112, 420] width 63 height 24
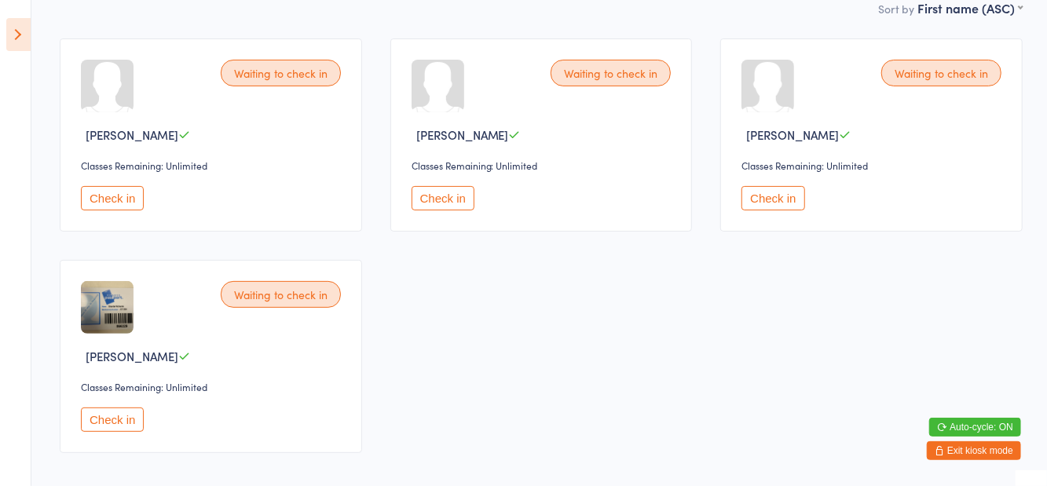
click at [115, 427] on button "Check in" at bounding box center [112, 420] width 63 height 24
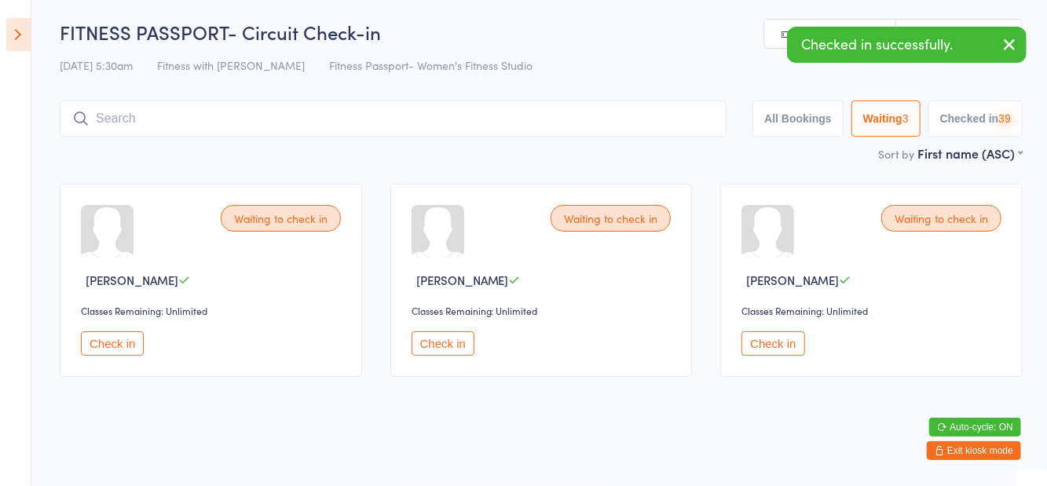
scroll to position [0, 0]
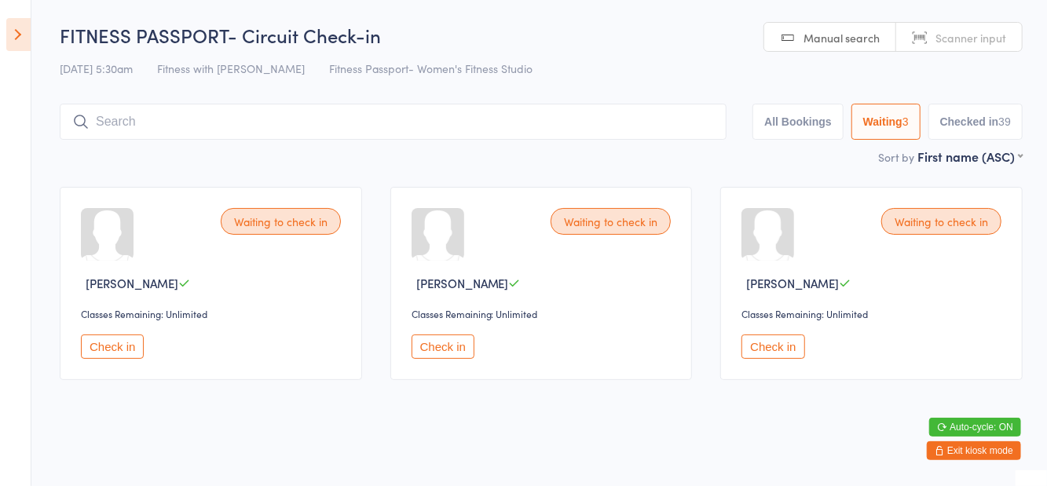
click at [764, 341] on button "Check in" at bounding box center [773, 347] width 63 height 24
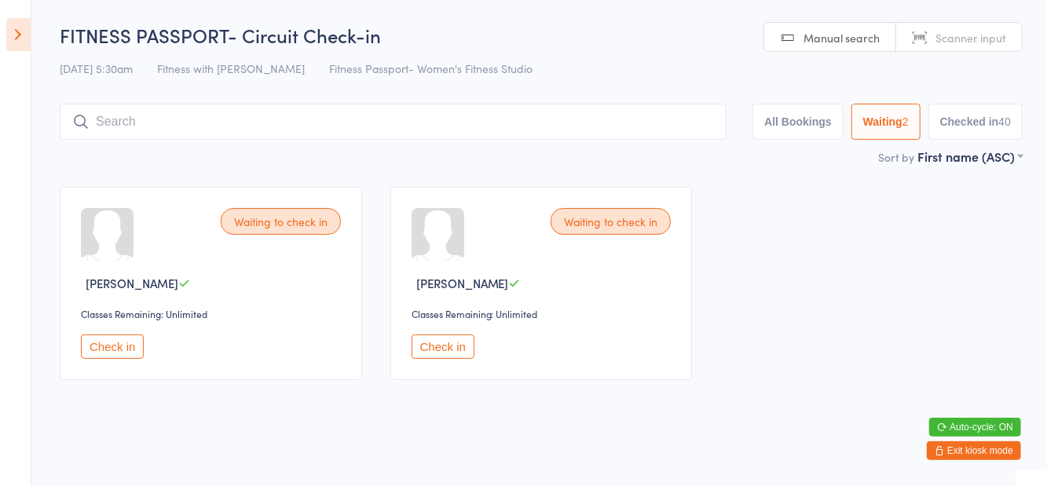
click at [107, 355] on button "Check in" at bounding box center [112, 347] width 63 height 24
